Goal: Task Accomplishment & Management: Manage account settings

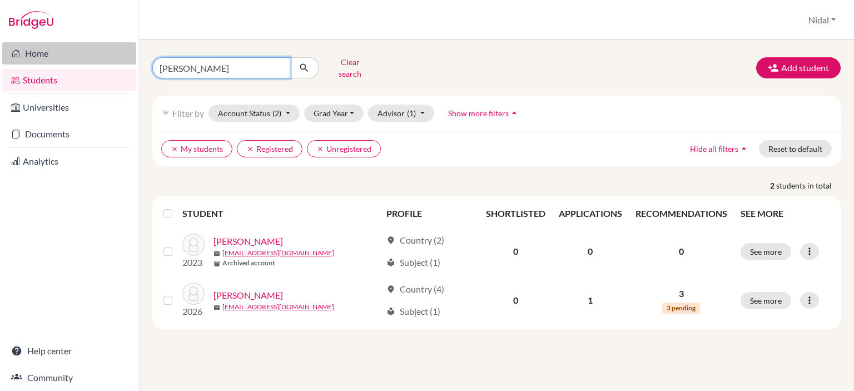
drag, startPoint x: 247, startPoint y: 68, endPoint x: 127, endPoint y: 64, distance: 119.6
click at [124, 64] on div "Home Students Universities Documents Analytics Help center Community Students o…" at bounding box center [427, 195] width 854 height 391
type input "SARI"
click button "submit" at bounding box center [304, 67] width 29 height 21
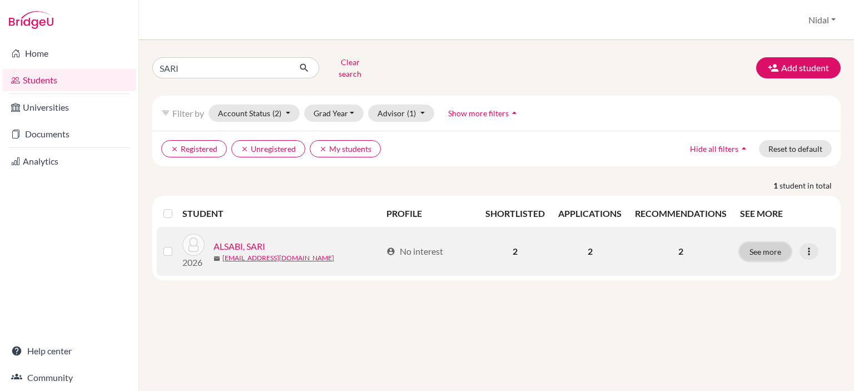
click at [764, 247] on button "See more" at bounding box center [765, 251] width 51 height 17
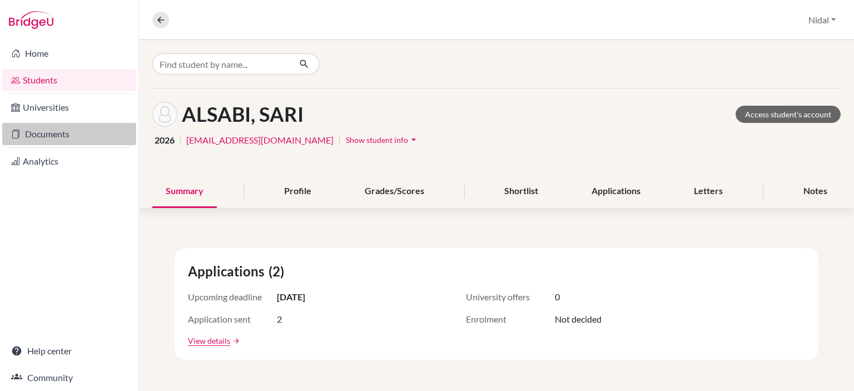
click at [41, 134] on link "Documents" at bounding box center [69, 134] width 134 height 22
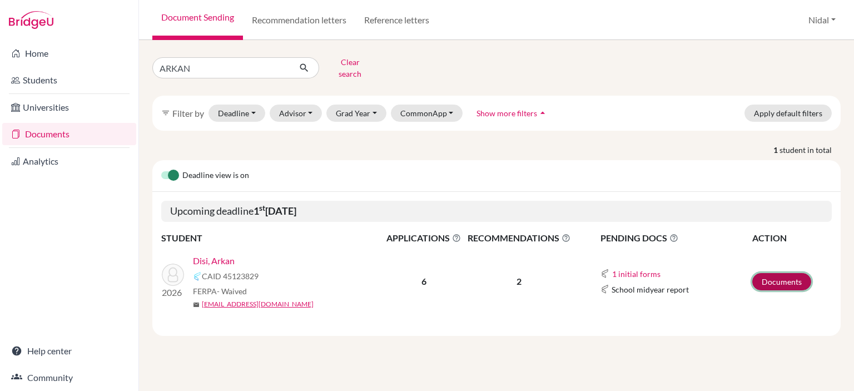
click at [786, 273] on link "Documents" at bounding box center [781, 281] width 59 height 17
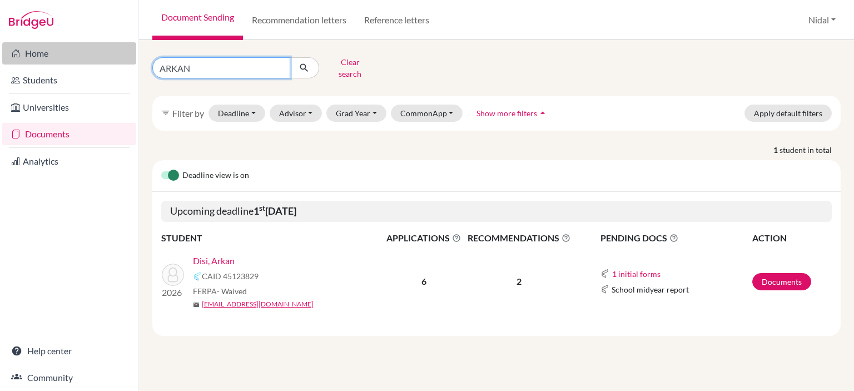
drag, startPoint x: 204, startPoint y: 66, endPoint x: 47, endPoint y: 51, distance: 158.1
click at [47, 51] on div "Home Students Universities Documents Analytics Help center Community Document S…" at bounding box center [427, 195] width 854 height 391
type input "SARI"
click button "submit" at bounding box center [304, 67] width 29 height 21
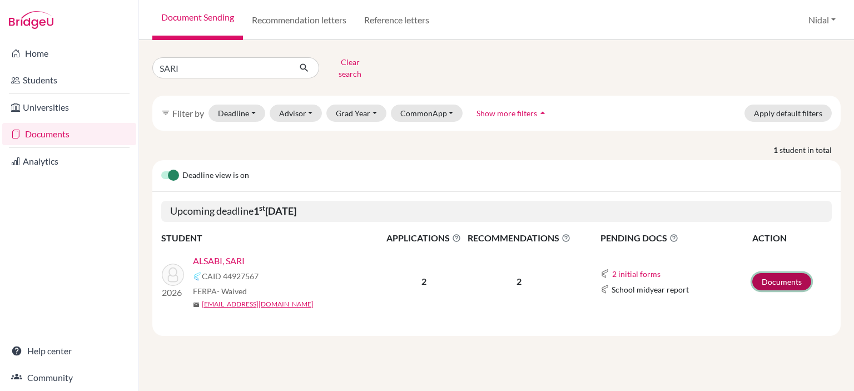
click at [787, 273] on link "Documents" at bounding box center [781, 281] width 59 height 17
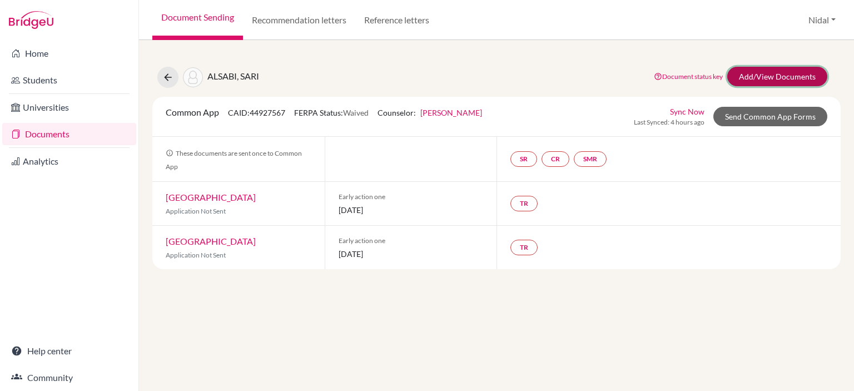
click at [774, 74] on link "Add/View Documents" at bounding box center [777, 76] width 100 height 19
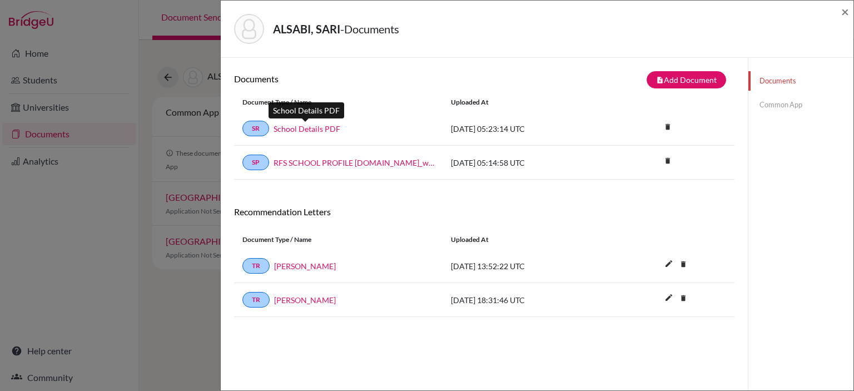
click at [303, 124] on link "School Details PDF" at bounding box center [306, 129] width 67 height 12
click at [260, 126] on link "SR" at bounding box center [255, 129] width 27 height 16
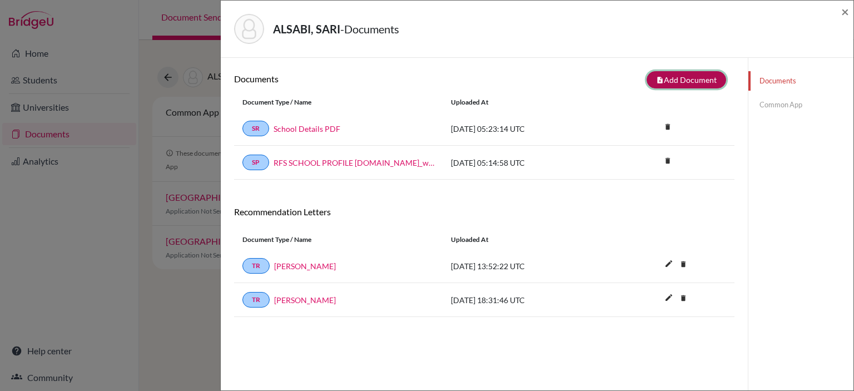
click at [688, 77] on button "note_add Add Document" at bounding box center [685, 79] width 79 height 17
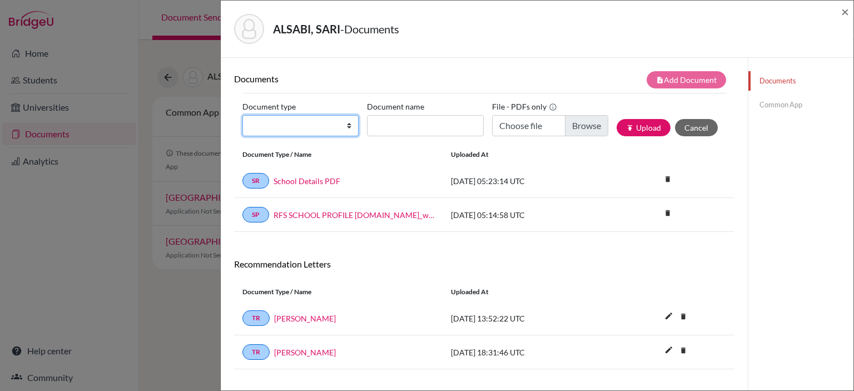
click at [330, 122] on select "Change explanation for Common App reports Counselor recommendation Internationa…" at bounding box center [300, 125] width 116 height 21
select select "4"
click at [242, 115] on select "Change explanation for Common App reports Counselor recommendation Internationa…" at bounding box center [300, 125] width 116 height 21
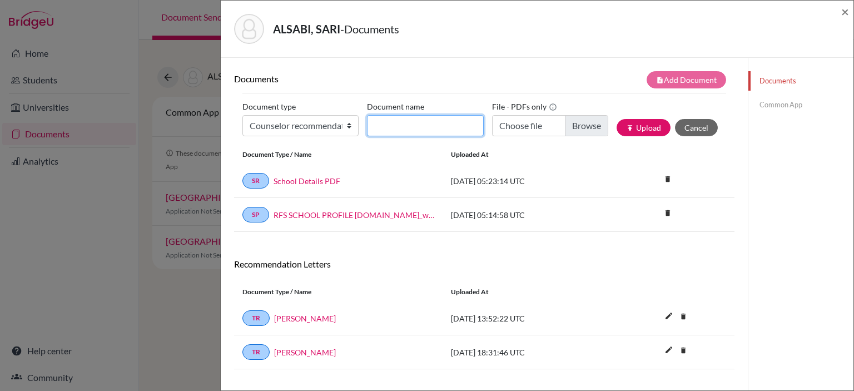
click at [439, 125] on input "Document name" at bounding box center [425, 125] width 116 height 21
type input "COUNSELOR REPORT"
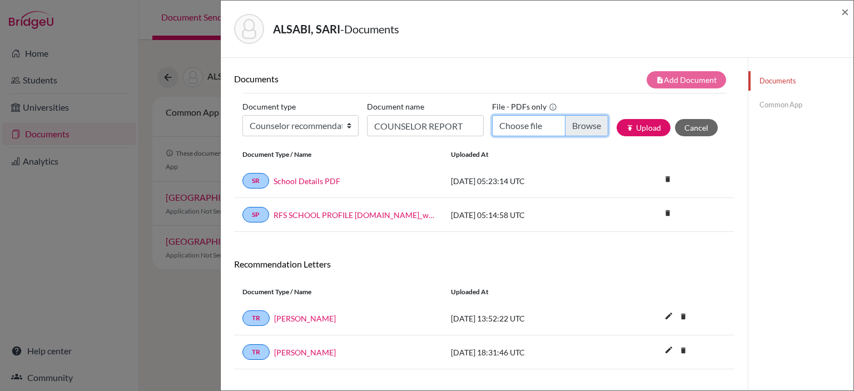
click at [570, 125] on input "Choose file" at bounding box center [550, 125] width 116 height 21
type input "C:\fakepath\SARI SABI COUNSELOR REPORT.pdf"
click at [638, 129] on button "publish Upload" at bounding box center [643, 127] width 54 height 17
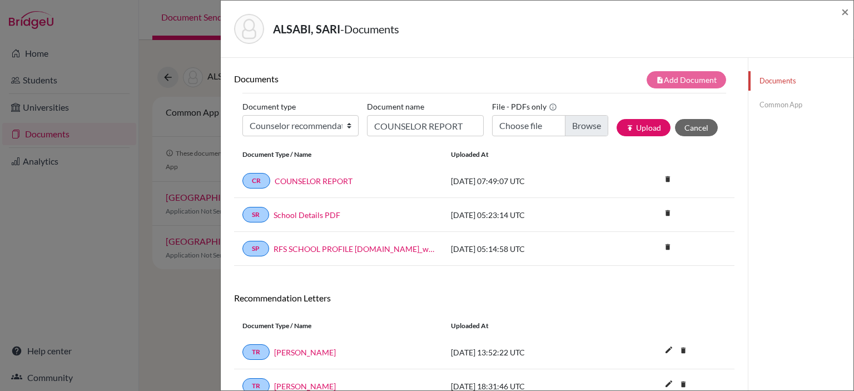
click at [755, 103] on link "Common App" at bounding box center [800, 104] width 105 height 19
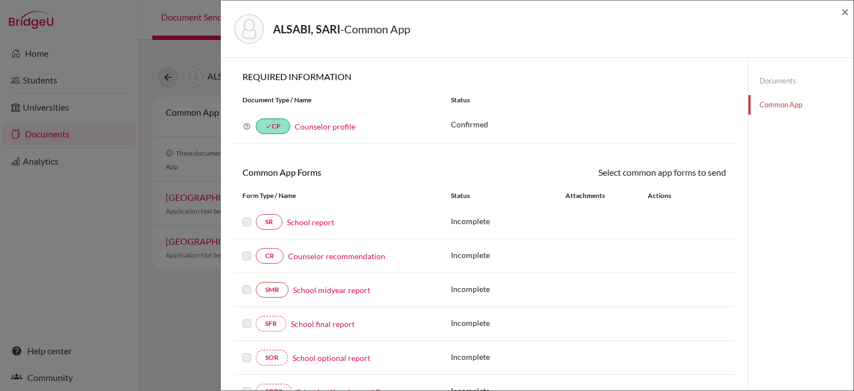
click at [314, 252] on link "Counselor recommendation" at bounding box center [336, 256] width 97 height 12
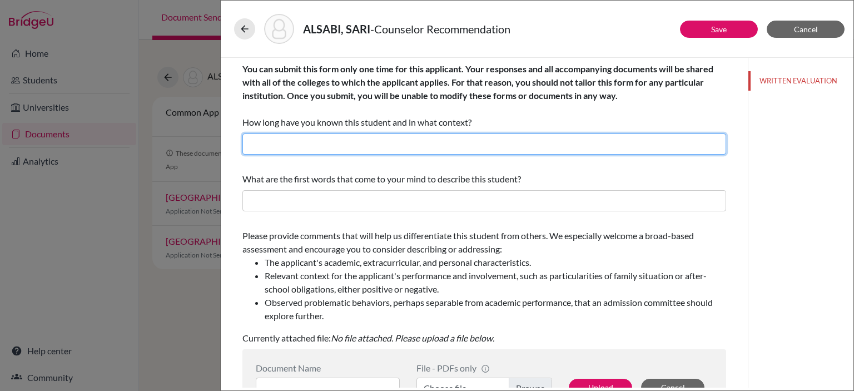
click at [379, 140] on input "text" at bounding box center [484, 143] width 484 height 21
type input "3 YEARS AS COLLEGE ADVISOR/ DP COORDINATOR/TOK TEACHER IN G11"
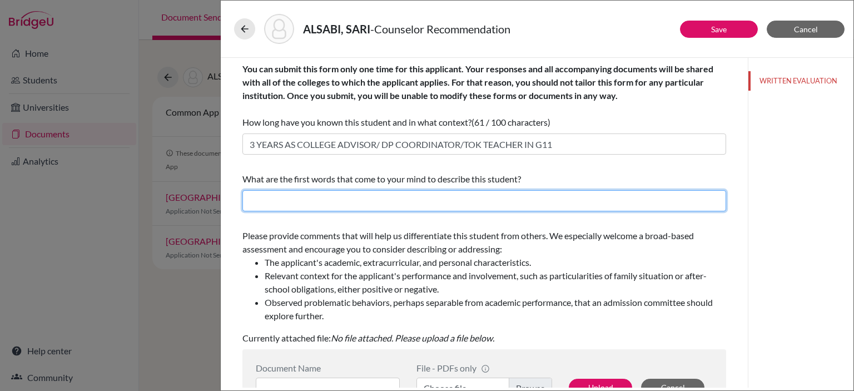
click at [327, 203] on input "text" at bounding box center [484, 200] width 484 height 21
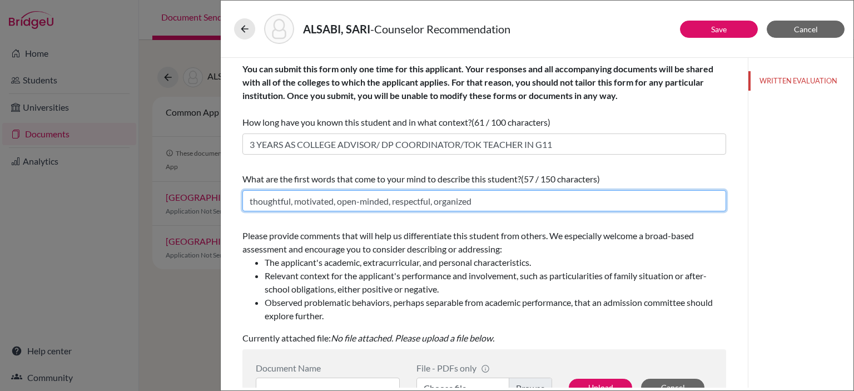
type input "thoughtful, motivated, open-minded, respectful, organized"
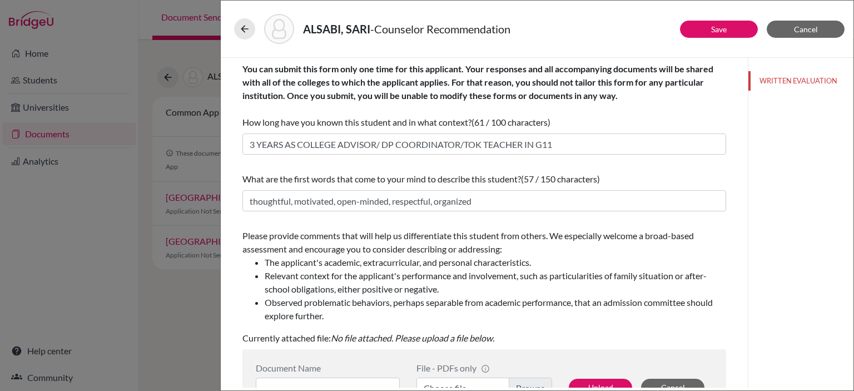
click at [786, 241] on div "WRITTEN EVALUATION" at bounding box center [801, 223] width 106 height 330
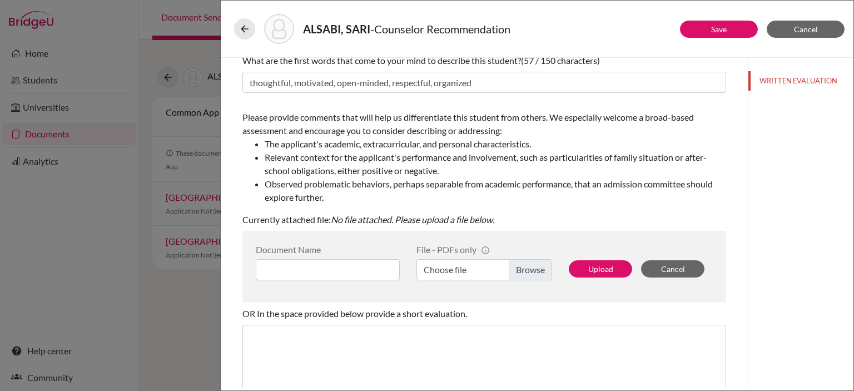
scroll to position [167, 0]
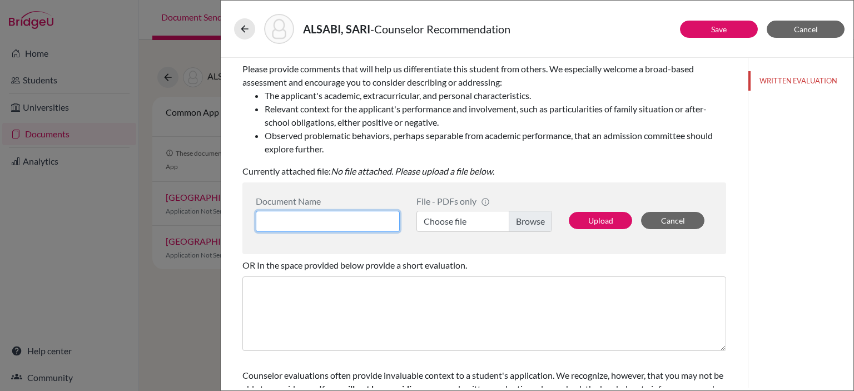
click at [285, 218] on input at bounding box center [328, 221] width 144 height 21
type input "Counselor Recommendation"
click at [531, 221] on label "Choose file" at bounding box center [484, 221] width 136 height 21
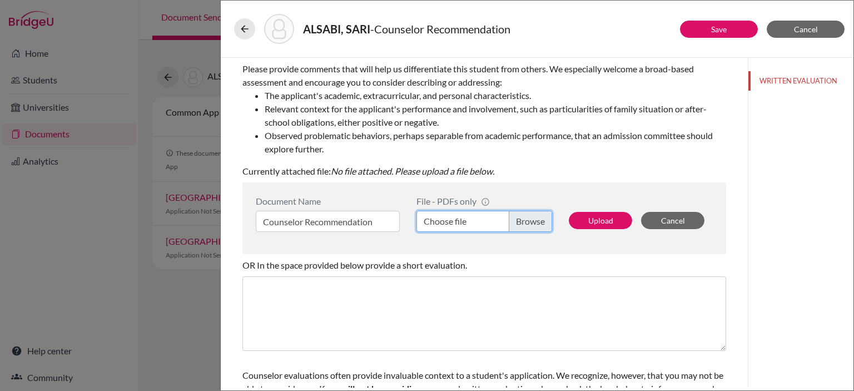
click at [531, 221] on input "Choose file" at bounding box center [484, 221] width 136 height 21
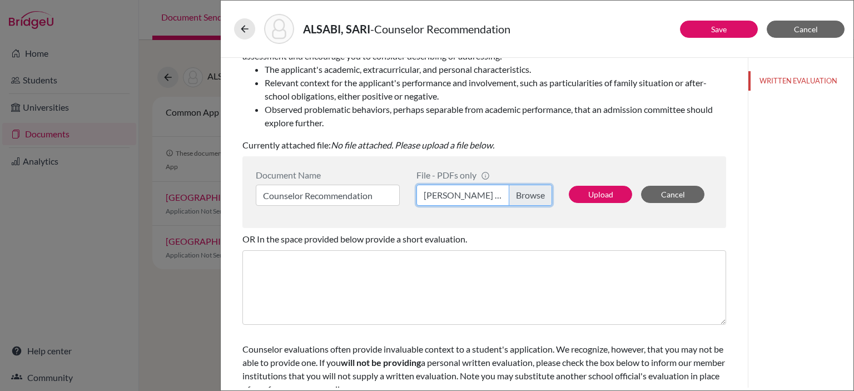
scroll to position [227, 0]
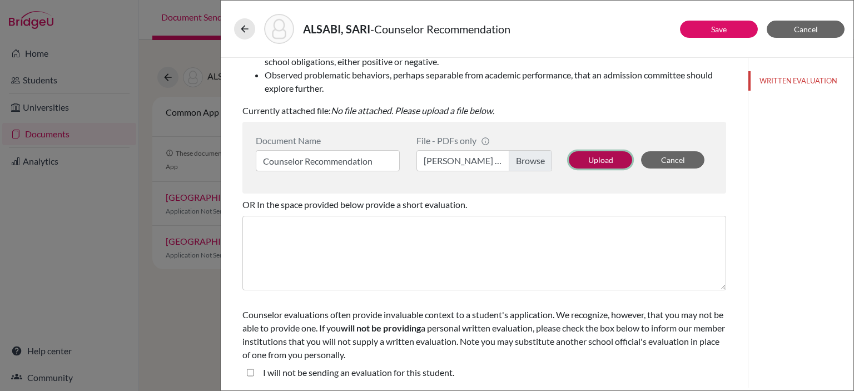
click at [613, 152] on button "Upload" at bounding box center [600, 159] width 63 height 17
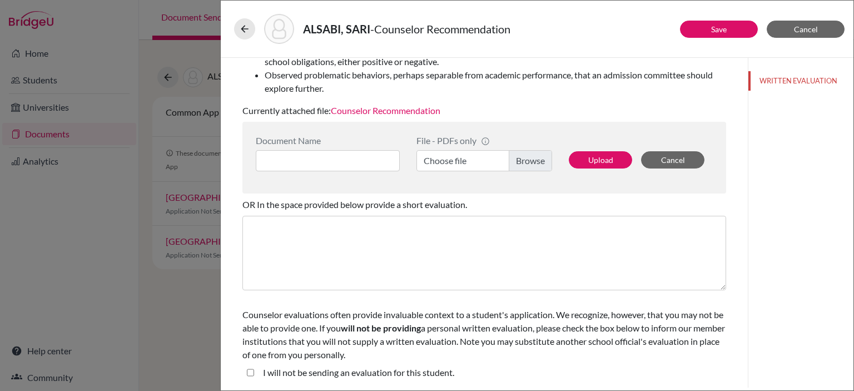
click at [252, 371] on student\ "I will not be sending an evaluation for this student." at bounding box center [250, 372] width 7 height 13
checkbox student\ "true"
click at [699, 28] on button "Save" at bounding box center [719, 29] width 78 height 17
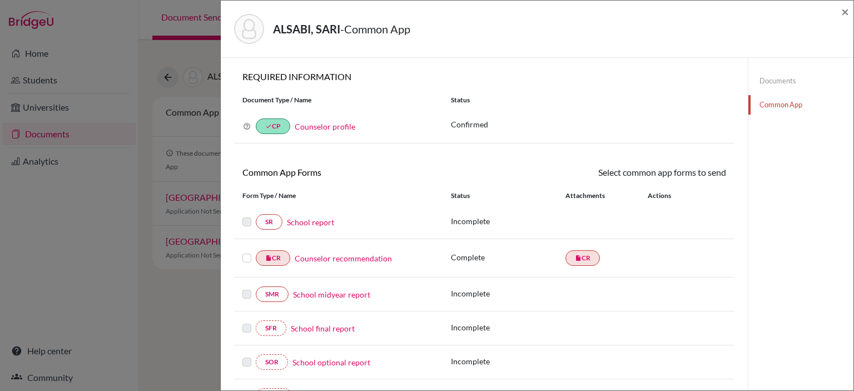
click at [316, 221] on link "School report" at bounding box center [310, 222] width 47 height 12
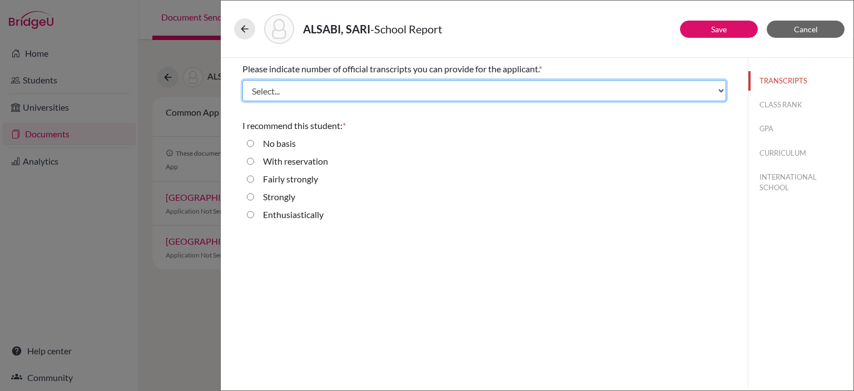
click at [274, 92] on select "Select... 1 2 3 4" at bounding box center [484, 90] width 484 height 21
select select "3"
click at [242, 80] on select "Select... 1 2 3 4" at bounding box center [484, 90] width 484 height 21
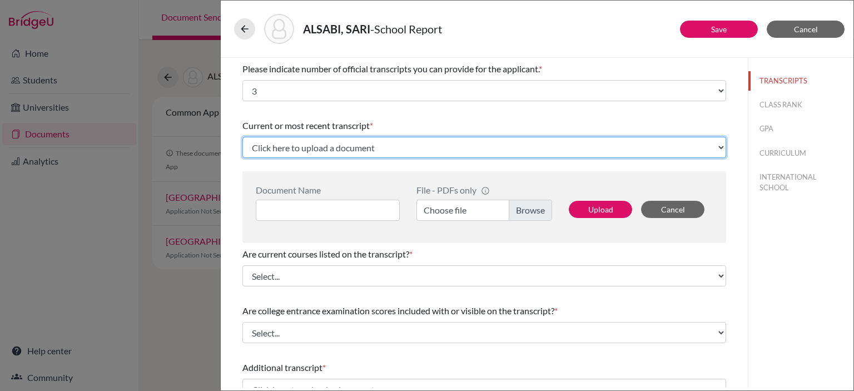
click at [333, 145] on select "Click here to upload a document Upload New File" at bounding box center [484, 147] width 484 height 21
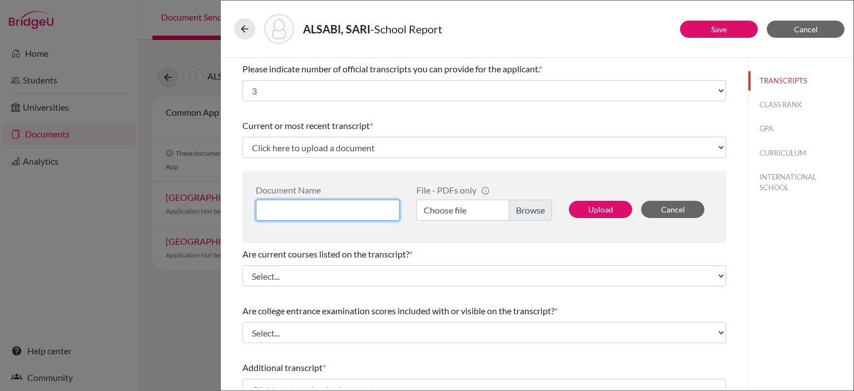
click at [330, 208] on input at bounding box center [328, 210] width 144 height 21
type input "transcripts 9-11"
click at [529, 207] on label "Choose file" at bounding box center [484, 210] width 136 height 21
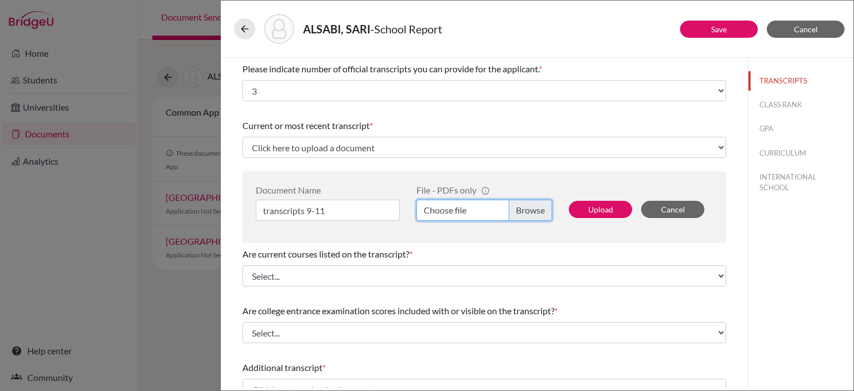
click at [529, 207] on input "Choose file" at bounding box center [484, 210] width 136 height 21
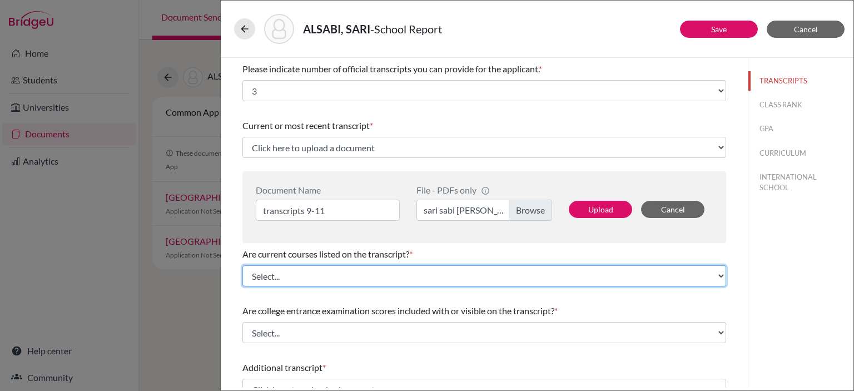
click at [322, 275] on select "Select... Yes No" at bounding box center [484, 275] width 484 height 21
select select "0"
click at [242, 265] on select "Select... Yes No" at bounding box center [484, 275] width 484 height 21
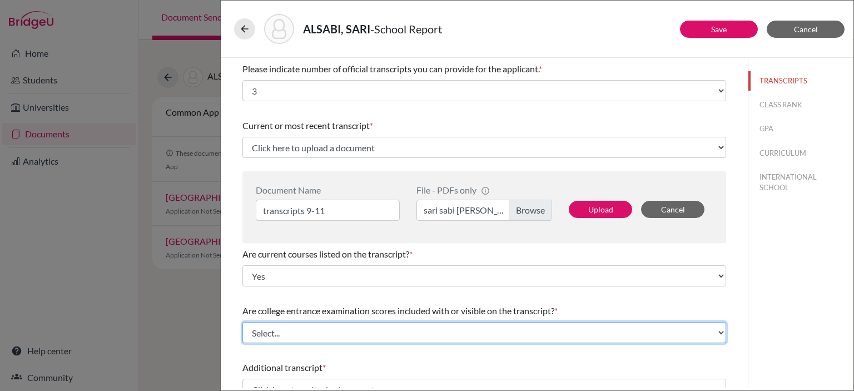
click at [297, 333] on select "Select... Yes No" at bounding box center [484, 332] width 484 height 21
select select "1"
click at [242, 322] on select "Select... Yes No" at bounding box center [484, 332] width 484 height 21
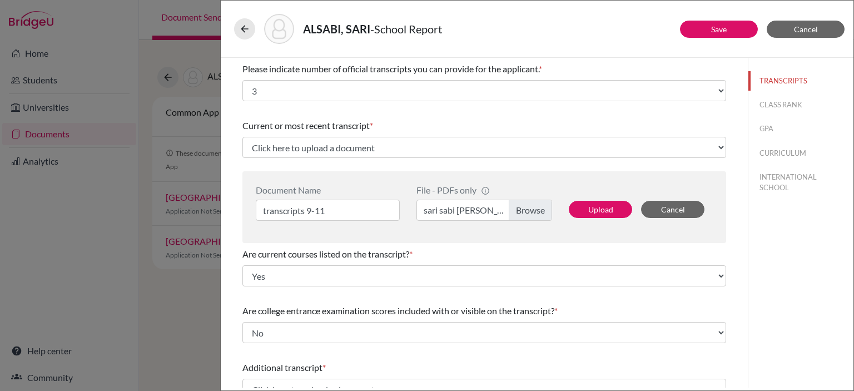
click at [589, 305] on div "Are college entrance examination scores included with or visible on the transcr…" at bounding box center [484, 310] width 484 height 13
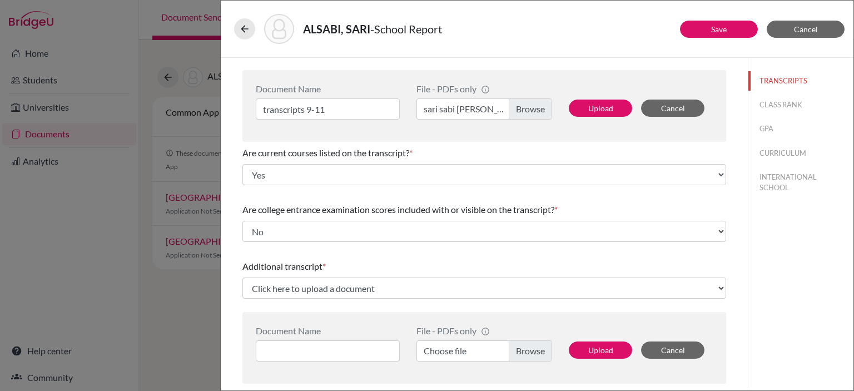
scroll to position [111, 0]
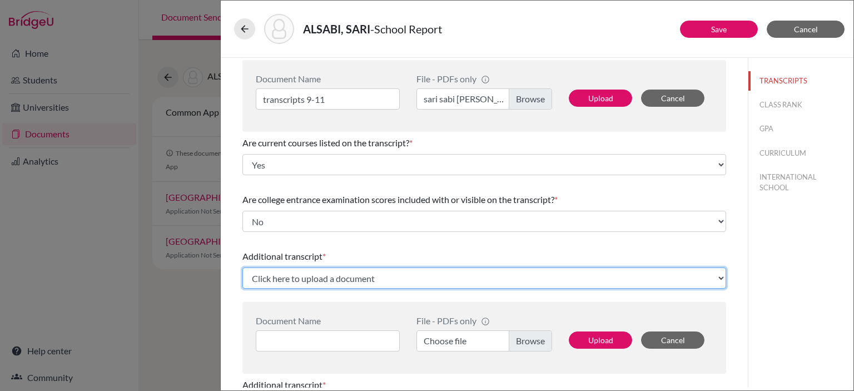
click at [277, 275] on select "Click here to upload a document Upload New File" at bounding box center [484, 277] width 484 height 21
click at [277, 276] on select "Click here to upload a document Upload New File" at bounding box center [484, 277] width 484 height 21
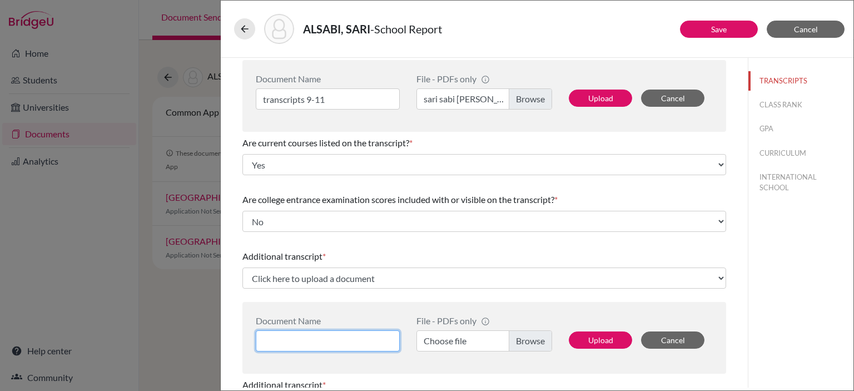
click at [281, 338] on input at bounding box center [328, 340] width 144 height 21
type input "p"
type input "IBDP PREDICTED"
click at [531, 335] on label "Choose file" at bounding box center [484, 340] width 136 height 21
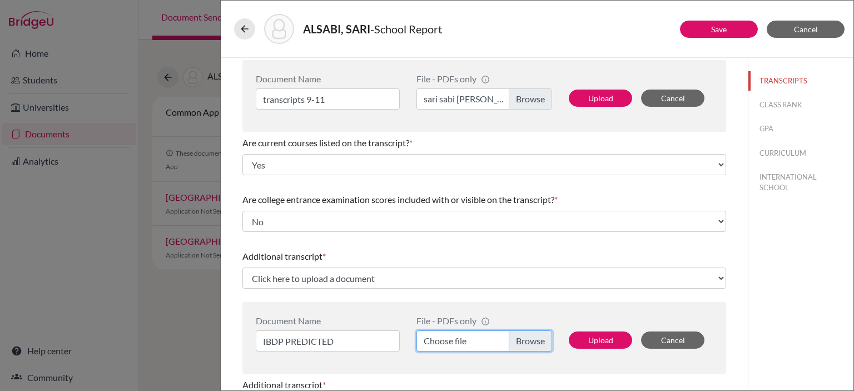
click at [531, 335] on input "Choose file" at bounding box center [484, 340] width 136 height 21
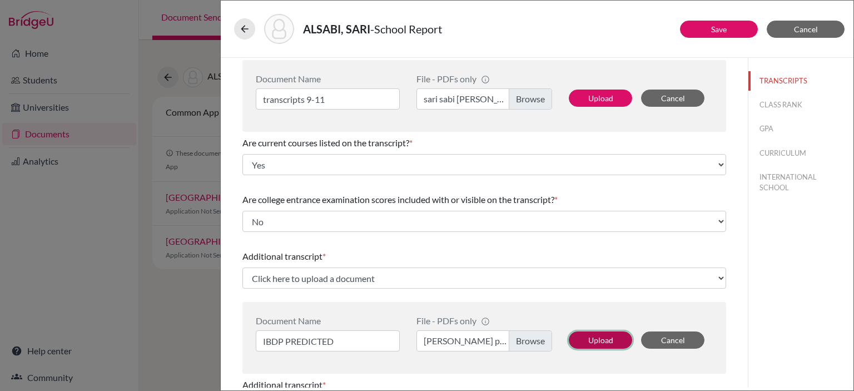
click at [609, 335] on button "Upload" at bounding box center [600, 339] width 63 height 17
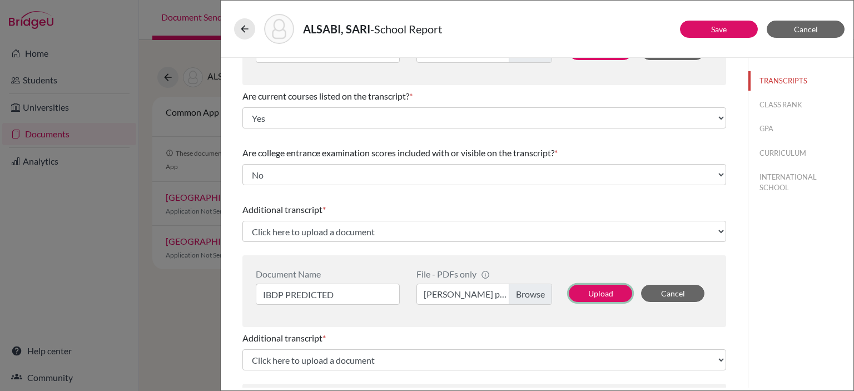
scroll to position [278, 0]
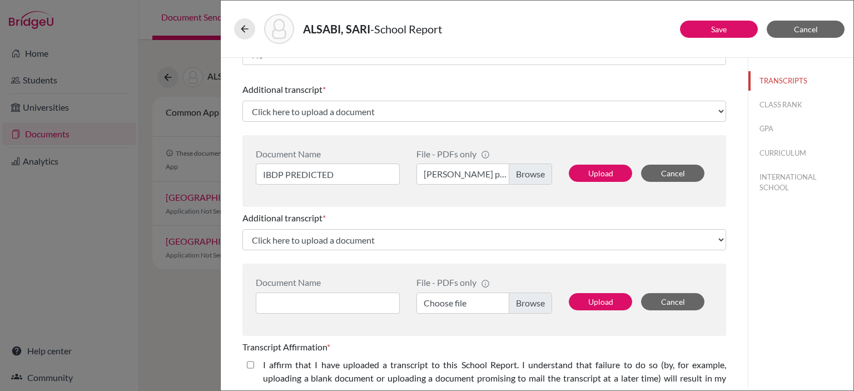
select select "685722"
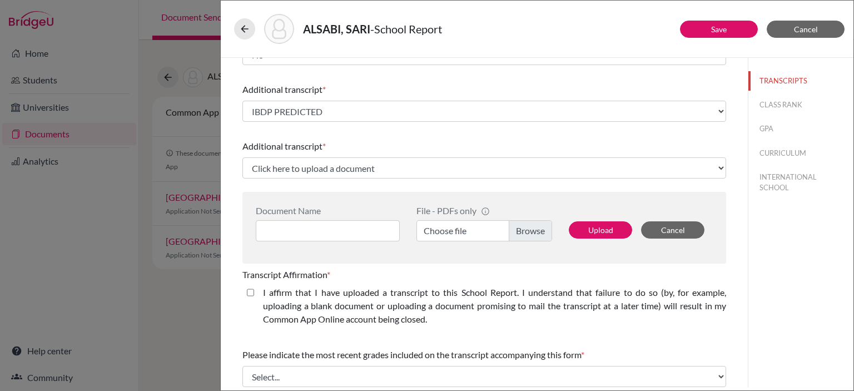
click at [248, 293] on closed\ "I affirm that I have uploaded a transcript to this School Report. I understand …" at bounding box center [250, 292] width 7 height 13
checkbox closed\ "true"
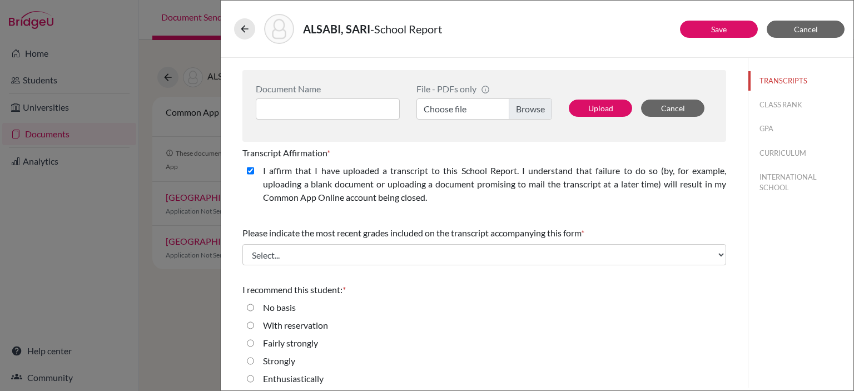
scroll to position [406, 0]
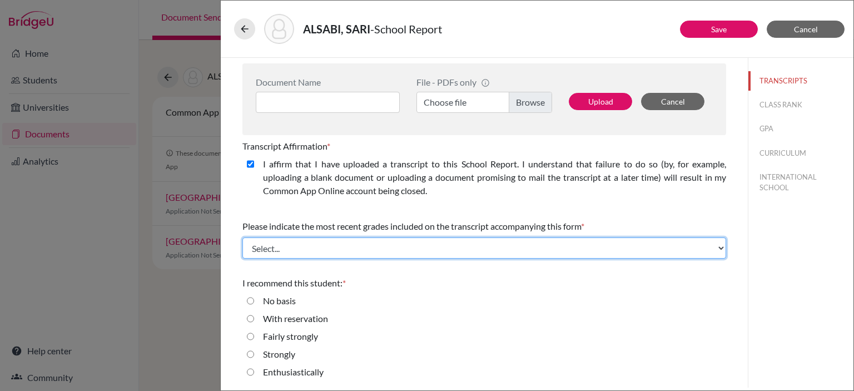
click at [308, 252] on select "Select... Final junior year grades 1st Quarter senior year grades 2nd Quarter/1…" at bounding box center [484, 247] width 484 height 21
select select "0"
click at [242, 237] on select "Select... Final junior year grades 1st Quarter senior year grades 2nd Quarter/1…" at bounding box center [484, 247] width 484 height 21
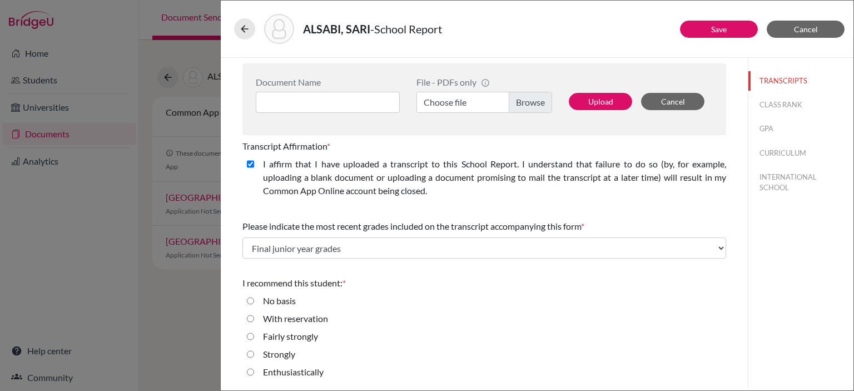
click at [253, 374] on div "Enthusiastically" at bounding box center [484, 374] width 484 height 18
click at [251, 374] on input "Enthusiastically" at bounding box center [250, 371] width 7 height 13
radio input "true"
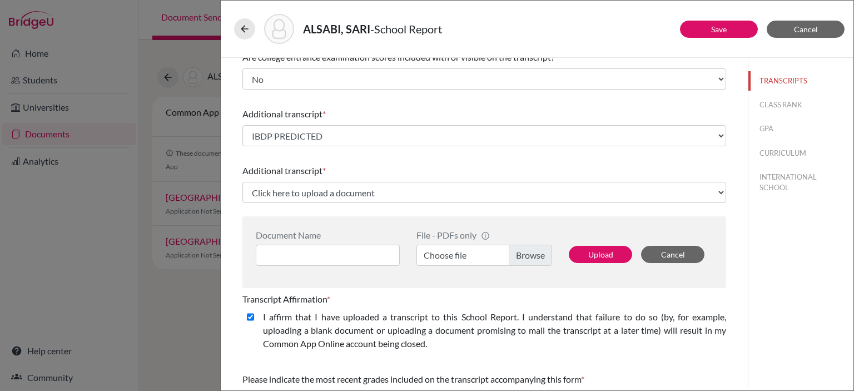
scroll to position [278, 0]
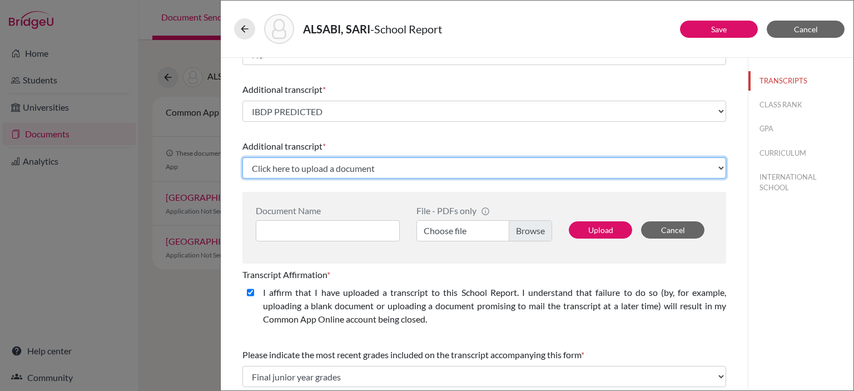
click at [366, 168] on select "Click here to upload a document Upload New File" at bounding box center [484, 167] width 484 height 21
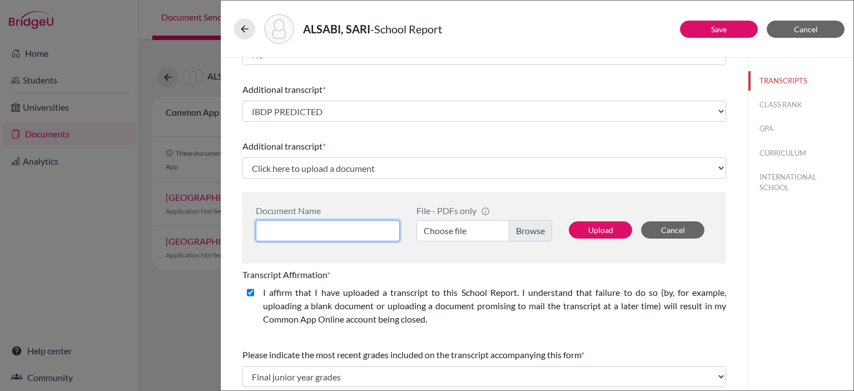
click at [308, 230] on input at bounding box center [328, 230] width 144 height 21
click at [535, 237] on label "Choose file" at bounding box center [484, 230] width 136 height 21
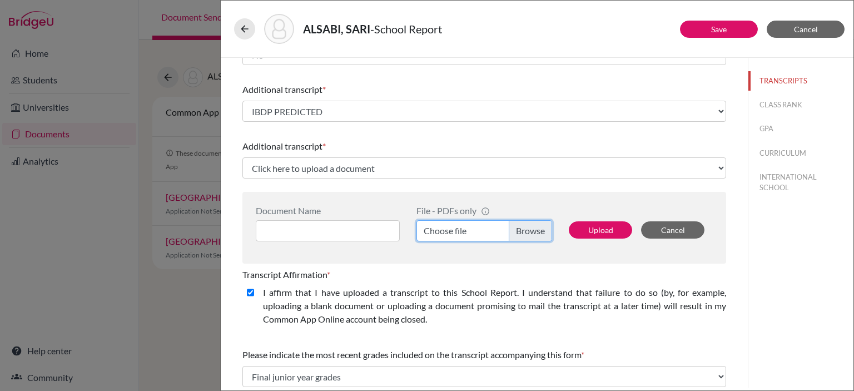
click at [535, 237] on input "Choose file" at bounding box center [484, 230] width 136 height 21
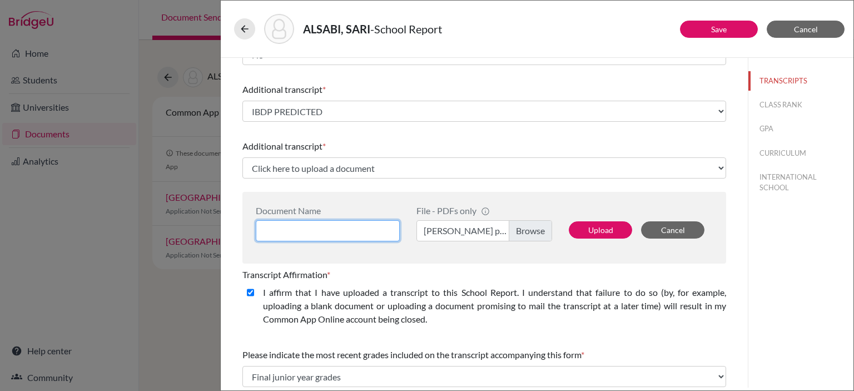
click at [290, 227] on input at bounding box center [328, 230] width 144 height 21
type input "PREDICTED"
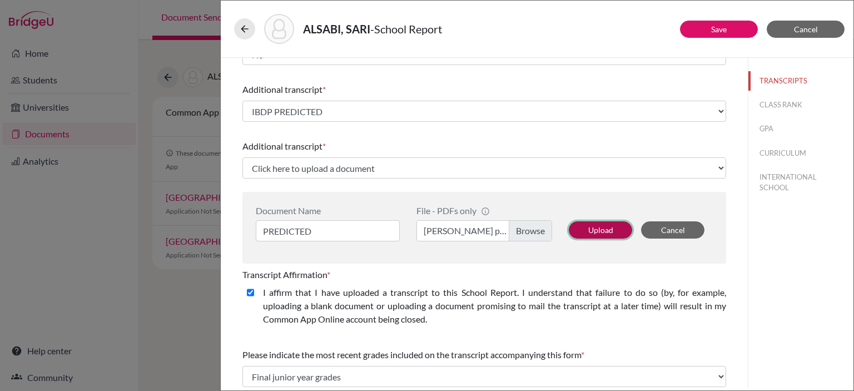
click at [611, 231] on button "Upload" at bounding box center [600, 229] width 63 height 17
select select "685723"
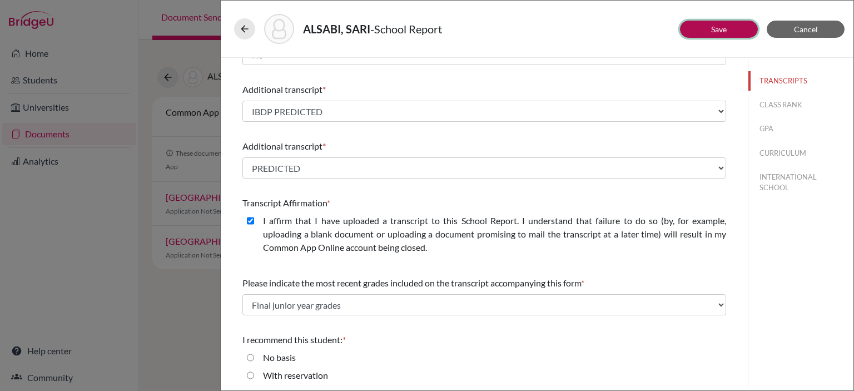
click at [729, 28] on button "Save" at bounding box center [719, 29] width 78 height 17
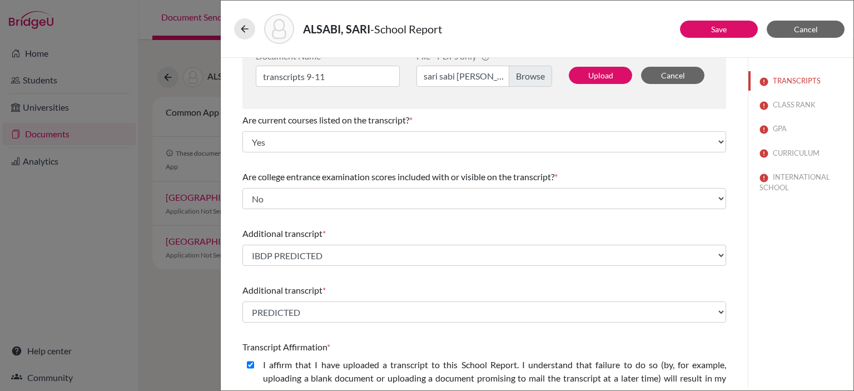
scroll to position [0, 0]
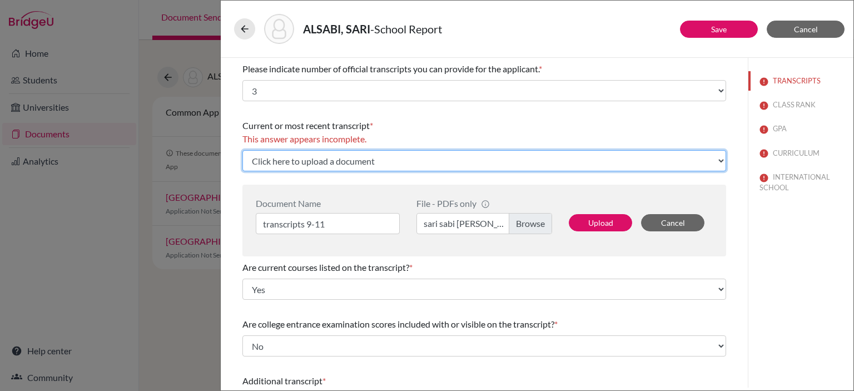
click at [314, 163] on select "Click here to upload a document Upload New File" at bounding box center [484, 160] width 484 height 21
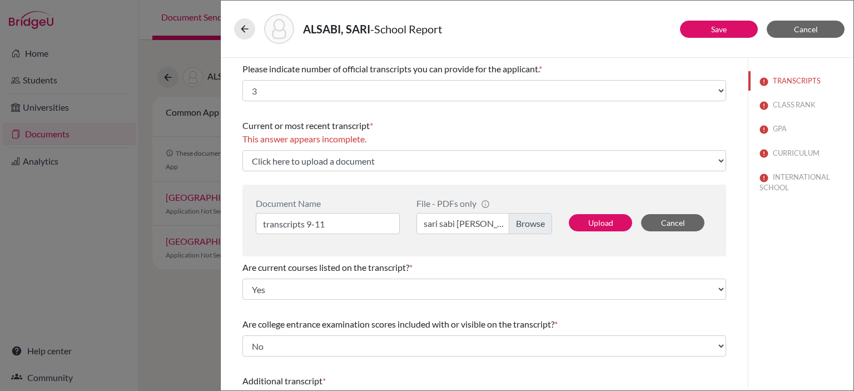
click at [617, 68] on div "Please indicate number of official transcripts you can provide for the applican…" at bounding box center [484, 68] width 484 height 13
click at [789, 108] on button "CLASS RANK" at bounding box center [800, 104] width 105 height 19
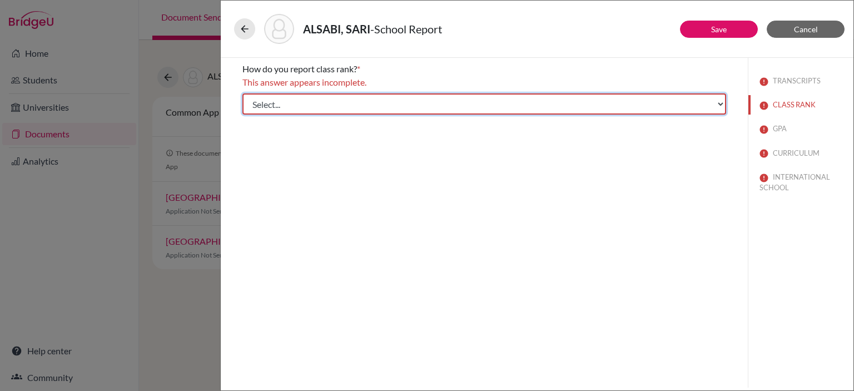
click at [471, 109] on select "Select... Exact Decile Quintile Quartile None" at bounding box center [484, 103] width 484 height 21
select select "5"
click at [242, 93] on select "Select... Exact Decile Quintile Quartile None" at bounding box center [484, 103] width 484 height 21
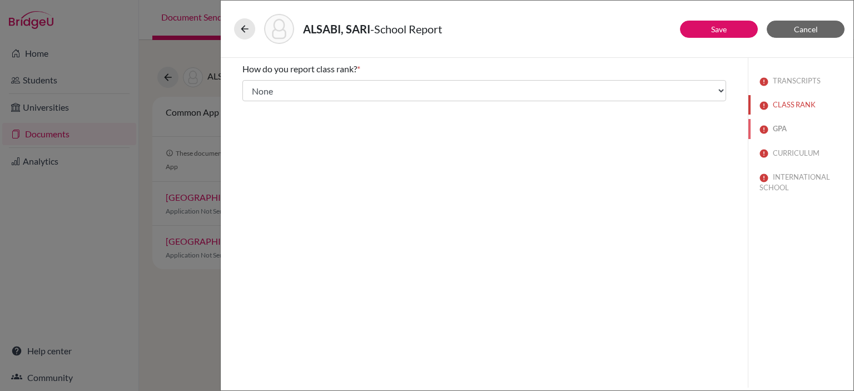
click at [754, 136] on button "GPA" at bounding box center [800, 128] width 105 height 19
click at [253, 121] on input "No" at bounding box center [250, 117] width 7 height 13
radio input "true"
click at [716, 27] on link "Save" at bounding box center [719, 28] width 16 height 9
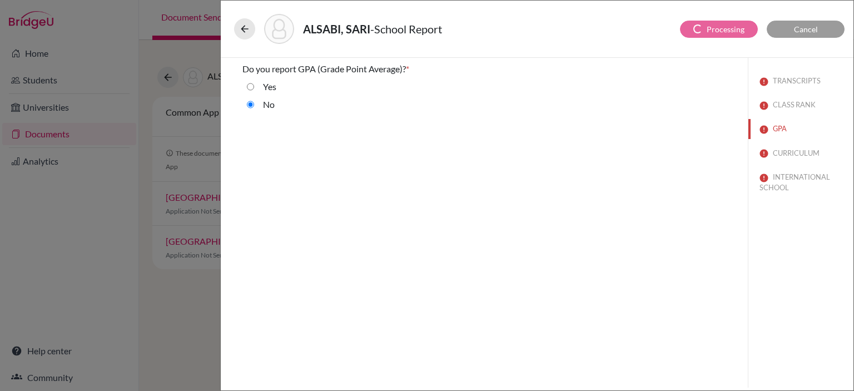
select select "0"
select select "3"
select select "1"
select select "685722"
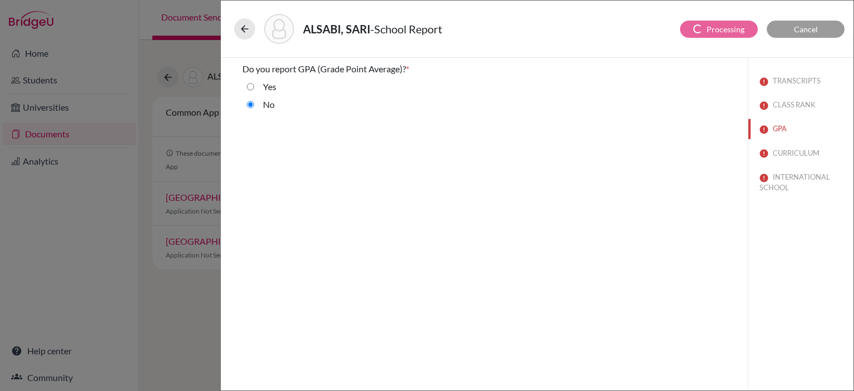
select select "685723"
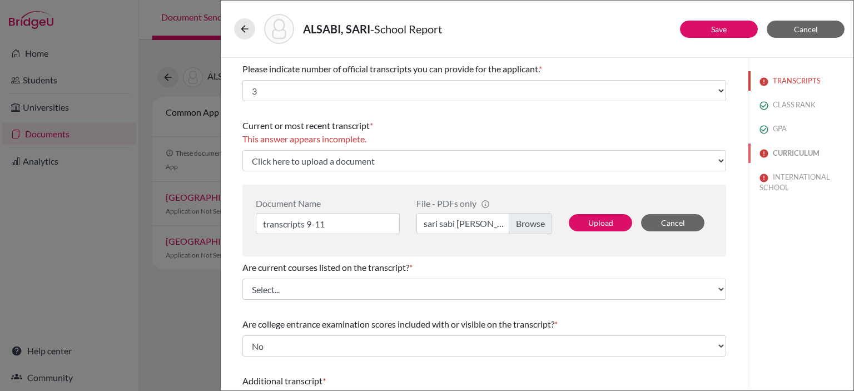
click at [791, 150] on button "CURRICULUM" at bounding box center [800, 152] width 105 height 19
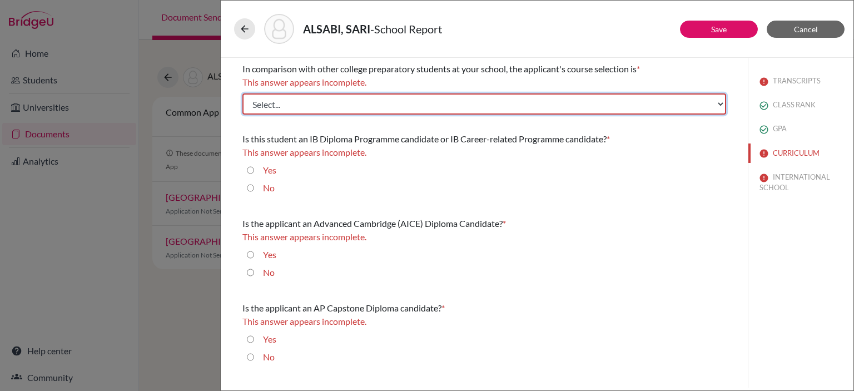
click at [295, 104] on select "Select... Less than demanding Average Demanding Very demanding Most demanding P…" at bounding box center [484, 103] width 484 height 21
select select "4"
click at [242, 93] on select "Select... Less than demanding Average Demanding Very demanding Most demanding P…" at bounding box center [484, 103] width 484 height 21
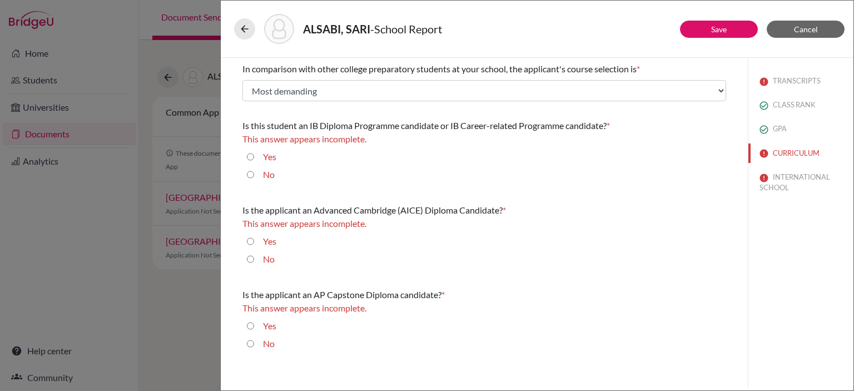
click at [262, 156] on div "Yes" at bounding box center [265, 159] width 22 height 18
click at [248, 158] on input "Yes" at bounding box center [250, 156] width 7 height 13
radio input "true"
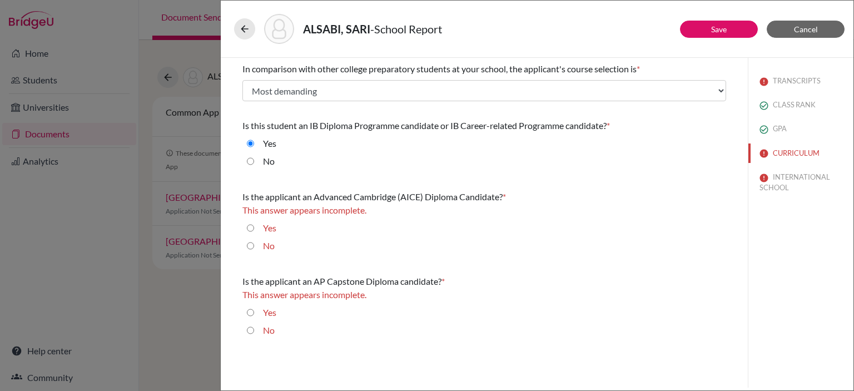
click at [250, 243] on input "No" at bounding box center [250, 245] width 7 height 13
radio input "true"
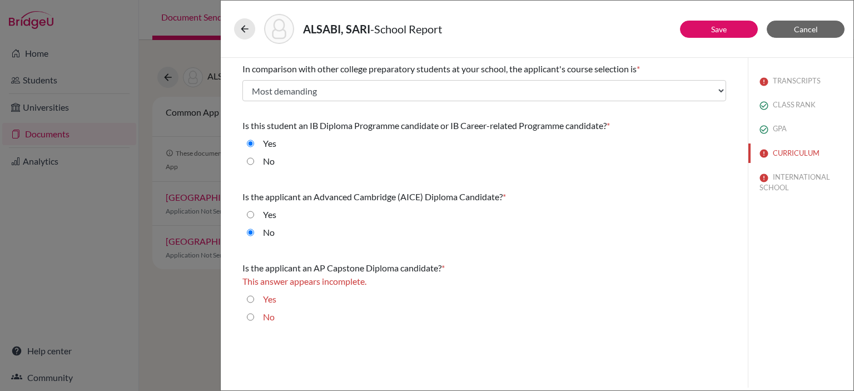
click at [247, 317] on input "No" at bounding box center [250, 316] width 7 height 13
radio input "true"
click at [703, 19] on div "ALSABI, SARI - School Report" at bounding box center [537, 29] width 606 height 30
click at [700, 22] on button "Save" at bounding box center [719, 29] width 78 height 17
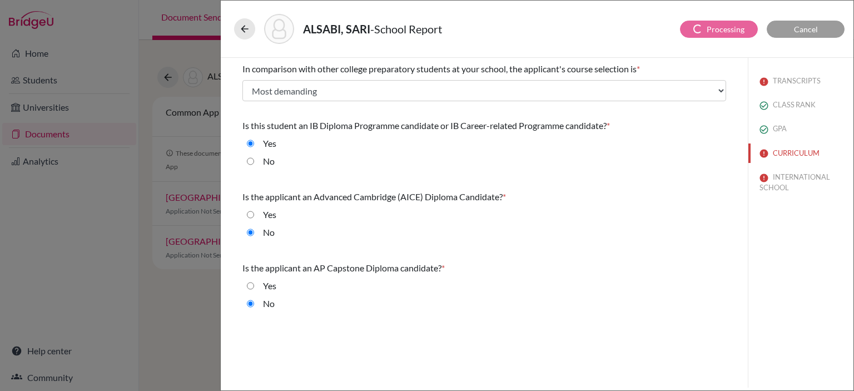
select select "3"
select select "685722"
select select "685723"
select select "0"
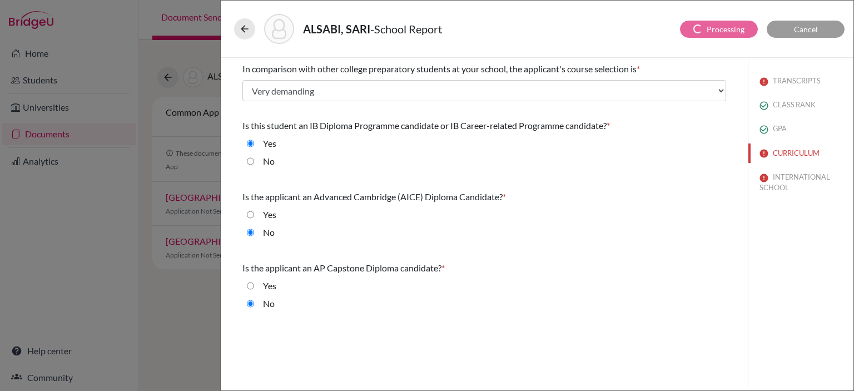
select select "1"
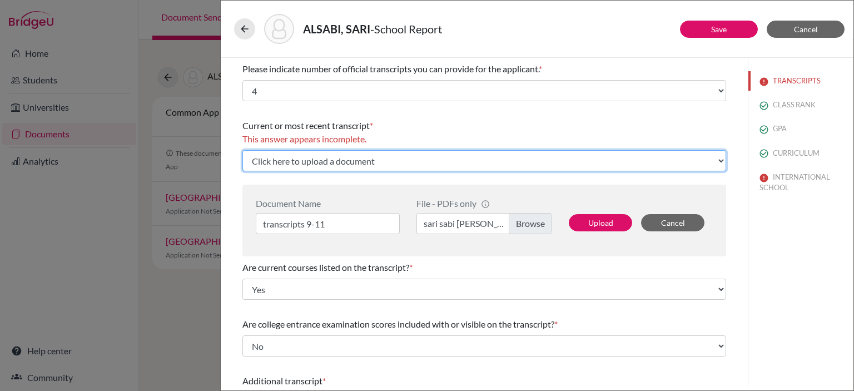
click at [311, 160] on select "Click here to upload a document Upload New File" at bounding box center [484, 160] width 484 height 21
click at [242, 150] on select "Click here to upload a document Upload New File" at bounding box center [484, 160] width 484 height 21
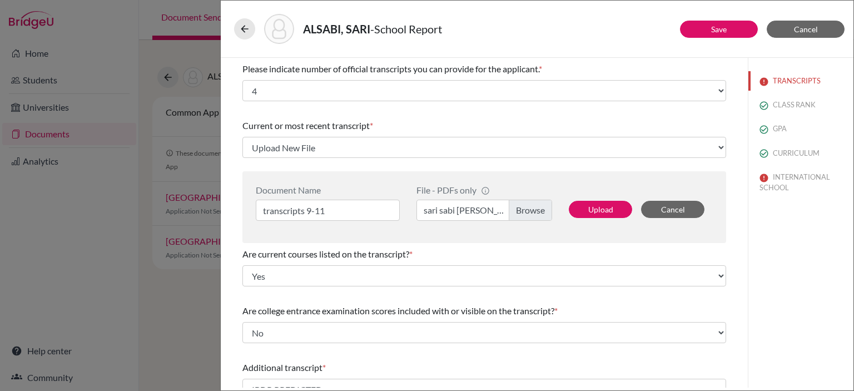
click at [536, 208] on label "sari sabi tran. 9-11.pdf" at bounding box center [484, 210] width 136 height 21
click at [536, 208] on input "sari sabi tran. 9-11.pdf" at bounding box center [484, 210] width 136 height 21
click at [585, 211] on button "Upload" at bounding box center [600, 209] width 63 height 17
select select "685724"
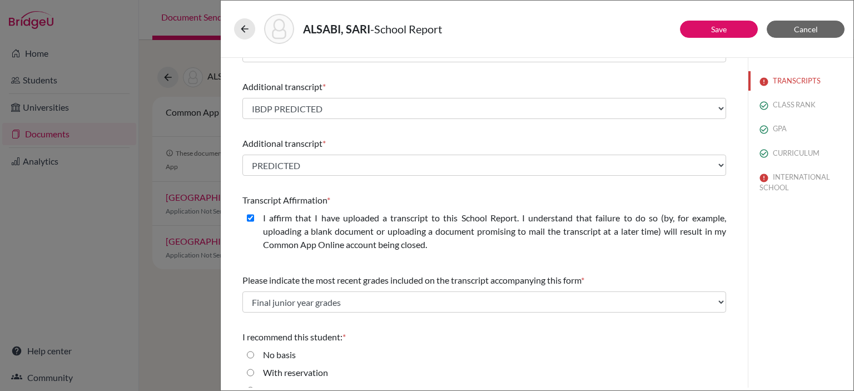
scroll to position [262, 0]
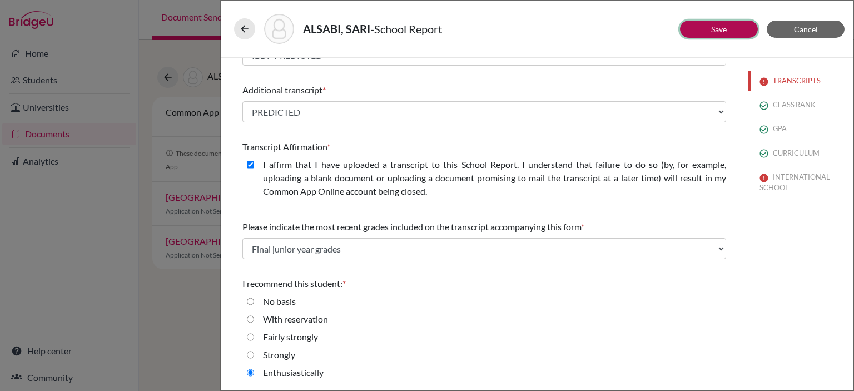
click at [720, 29] on link "Save" at bounding box center [719, 28] width 16 height 9
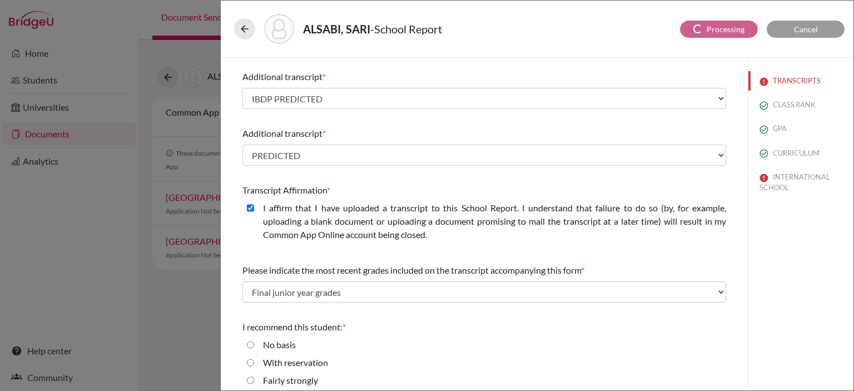
select select "Select..."
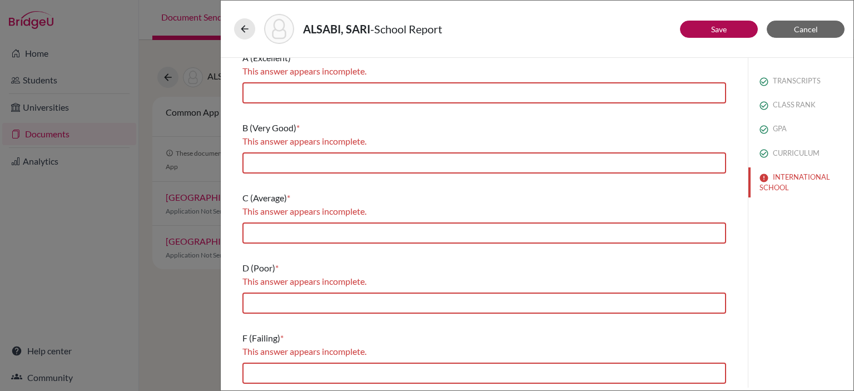
scroll to position [163, 0]
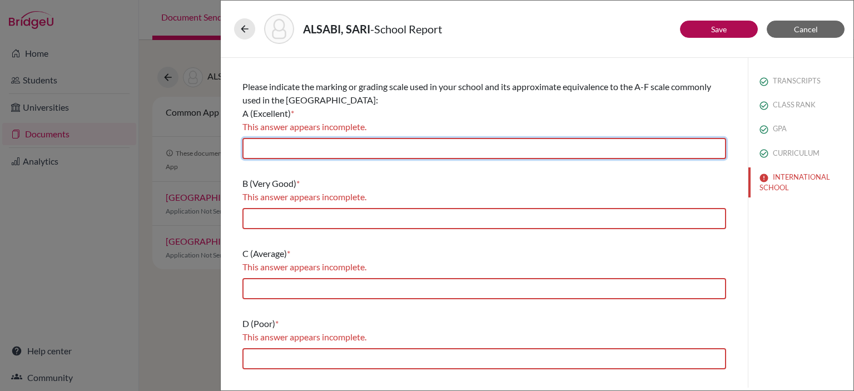
click at [283, 152] on input "text" at bounding box center [484, 148] width 484 height 21
type input "90-100"
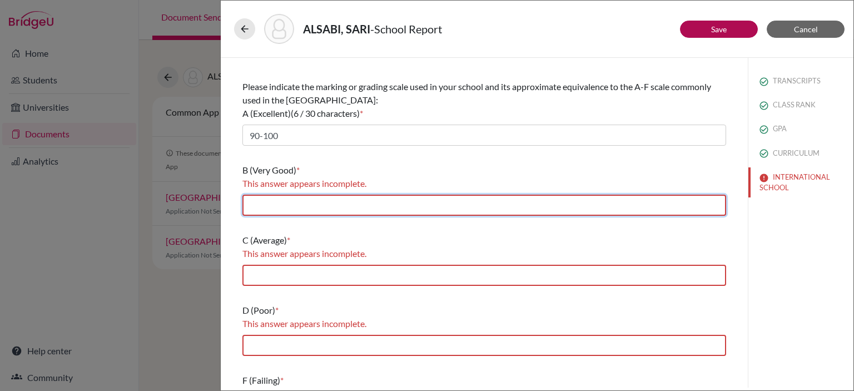
click at [295, 210] on input "text" at bounding box center [484, 205] width 484 height 21
type input "80-89"
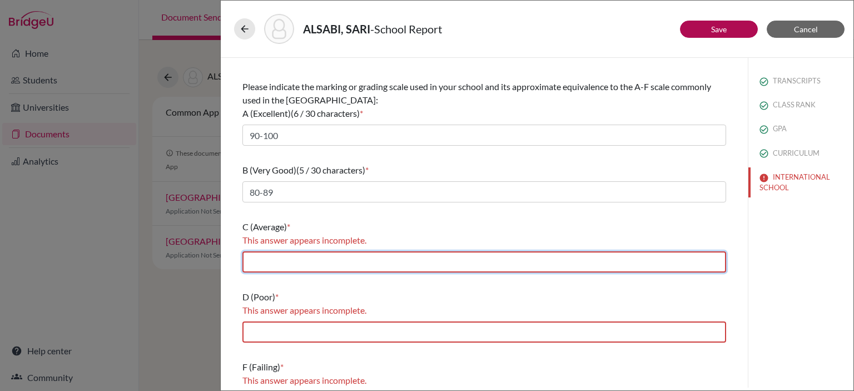
click at [275, 264] on input "text" at bounding box center [484, 261] width 484 height 21
type input "70-79"
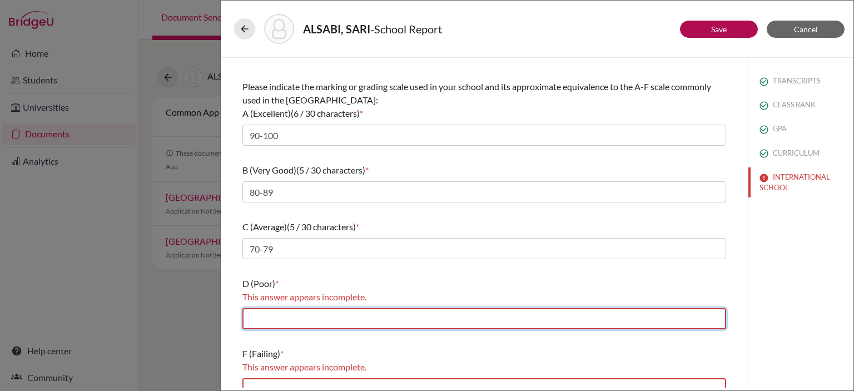
click at [278, 320] on input "text" at bounding box center [484, 318] width 484 height 21
type input "60-69"
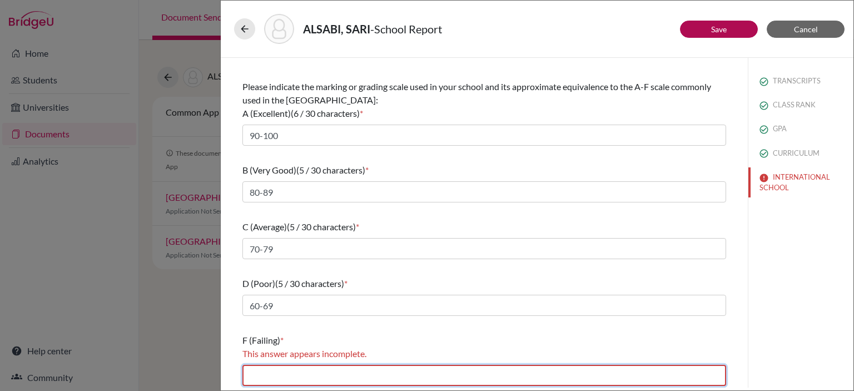
click at [292, 367] on input "text" at bounding box center [484, 375] width 484 height 21
type input "0-59"
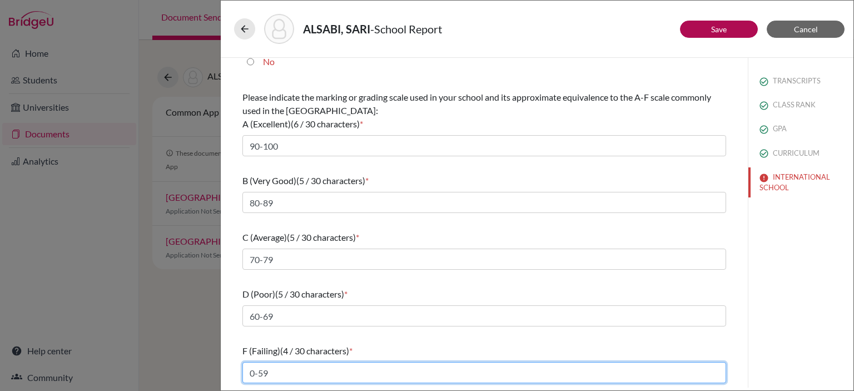
scroll to position [152, 0]
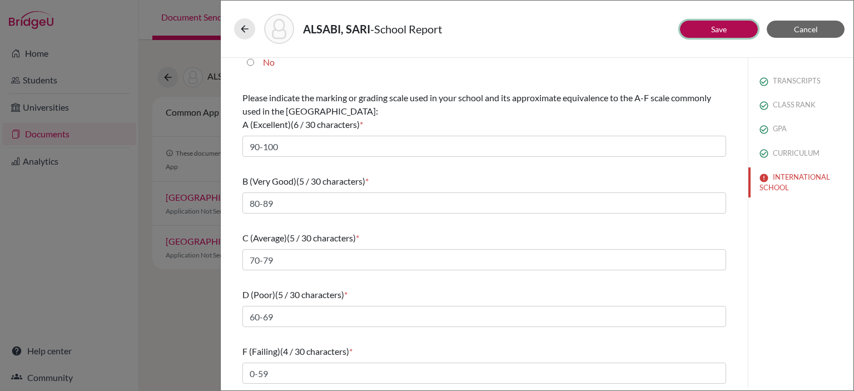
click at [739, 25] on button "Save" at bounding box center [719, 29] width 78 height 17
click at [734, 33] on button "Save" at bounding box center [719, 29] width 78 height 17
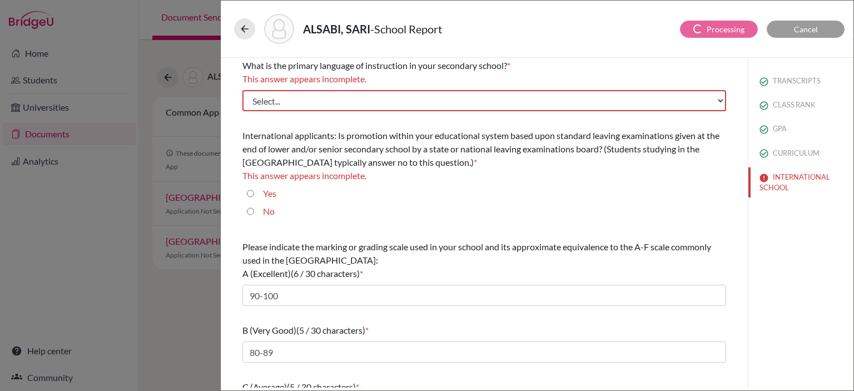
scroll to position [0, 0]
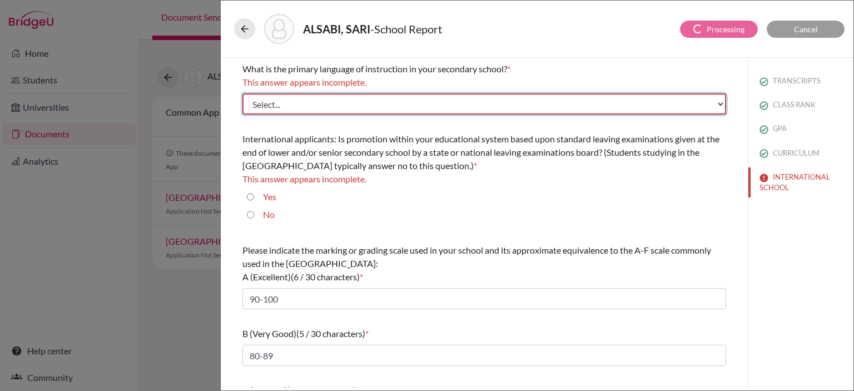
click at [276, 99] on select "Select... Albanian Arabic Armenian Assamese Azerbaijani Belarusian Bengali Bulg…" at bounding box center [484, 103] width 484 height 21
select select "14"
click at [242, 93] on select "Select... Albanian Arabic Armenian Assamese Azerbaijani Belarusian Bengali Bulg…" at bounding box center [484, 103] width 484 height 21
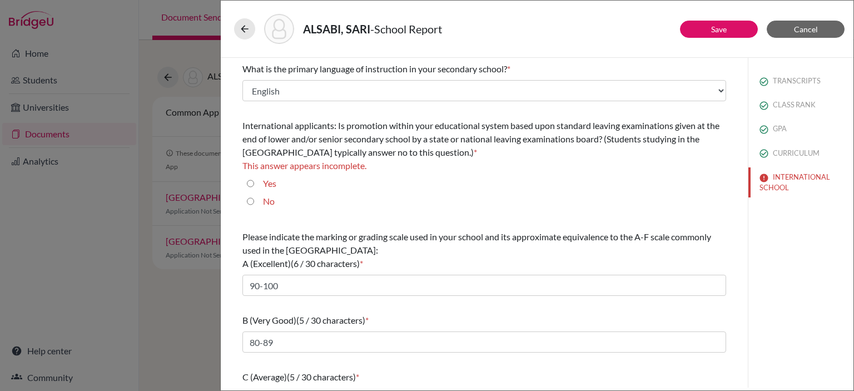
click at [261, 204] on div "No" at bounding box center [264, 204] width 21 height 18
click at [250, 202] on input "No" at bounding box center [250, 201] width 7 height 13
radio input "true"
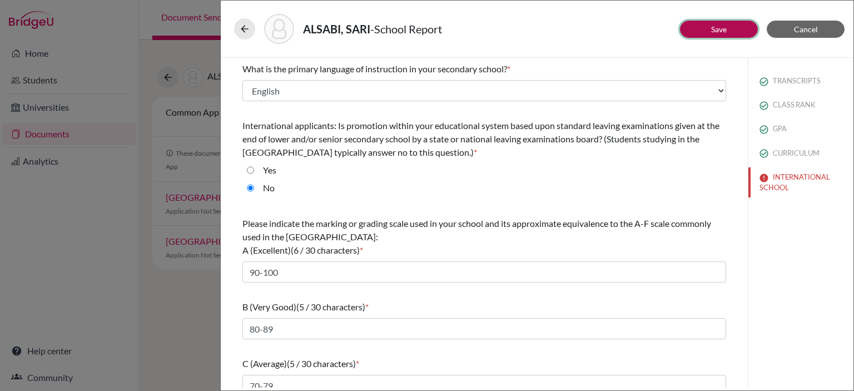
click at [726, 26] on link "Save" at bounding box center [719, 28] width 16 height 9
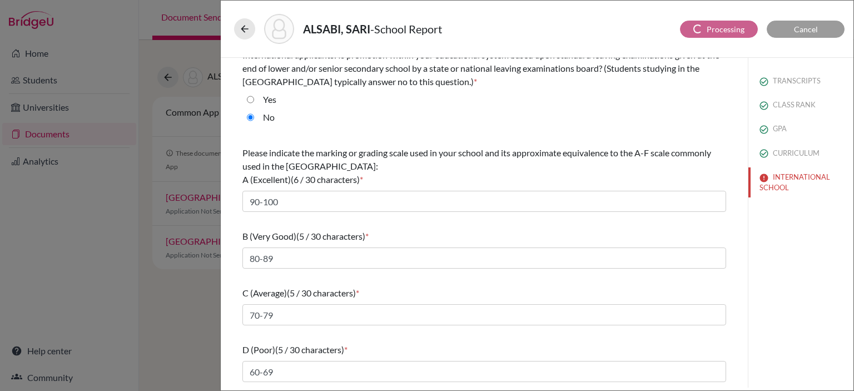
scroll to position [126, 0]
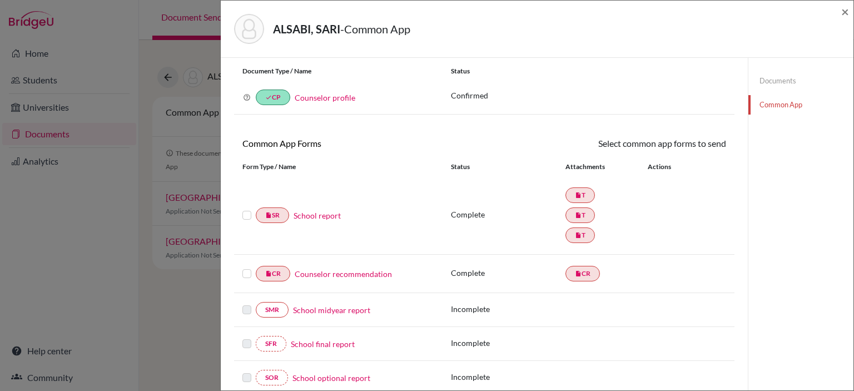
scroll to position [56, 0]
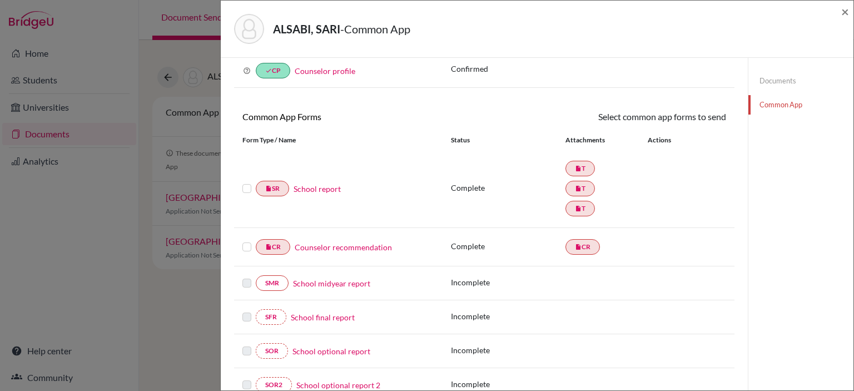
click at [354, 248] on link "Counselor recommendation" at bounding box center [343, 247] width 97 height 12
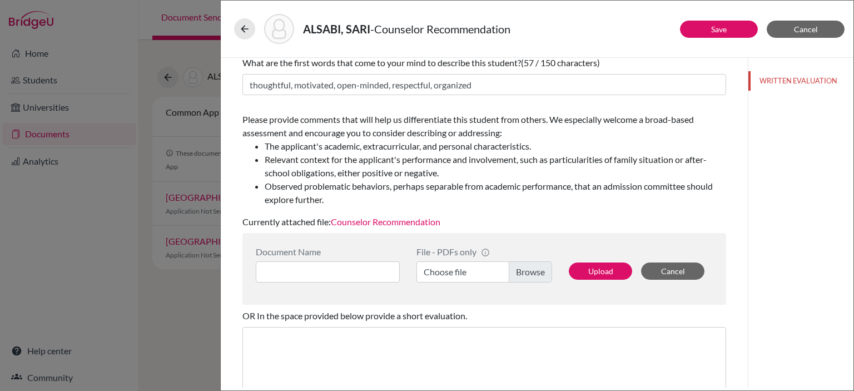
scroll to position [115, 0]
click at [417, 222] on link "Counselor Recommendation" at bounding box center [385, 222] width 109 height 11
click at [242, 26] on icon at bounding box center [244, 28] width 11 height 11
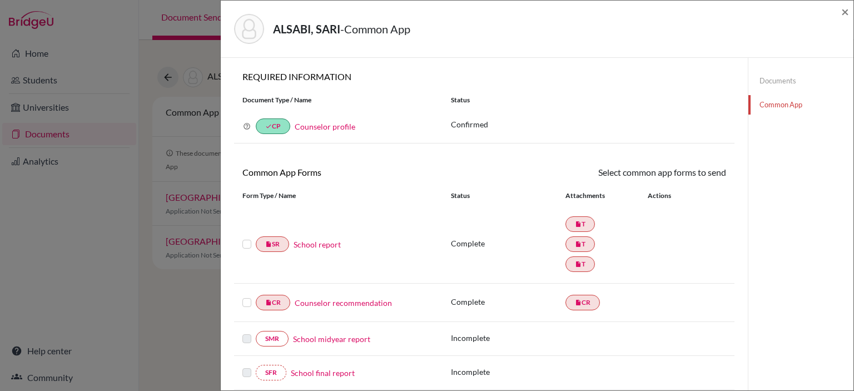
click at [320, 244] on link "School report" at bounding box center [316, 244] width 47 height 12
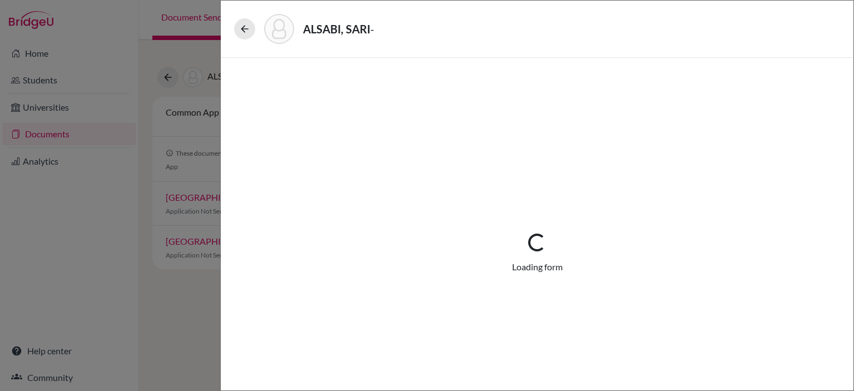
select select "3"
select select "685724"
select select "0"
select select "1"
select select "685722"
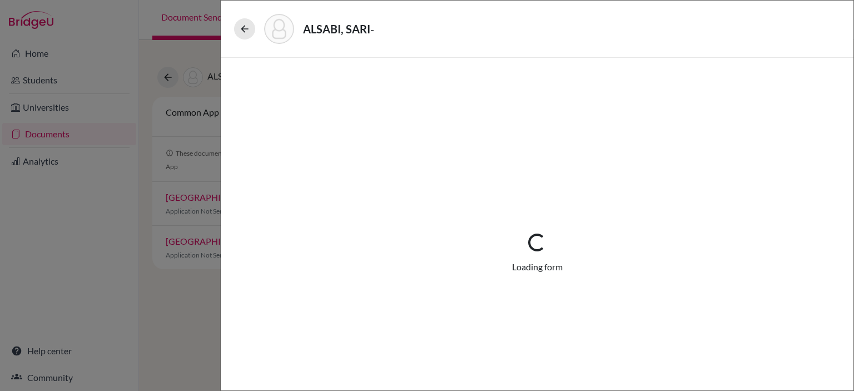
select select "685723"
select select "0"
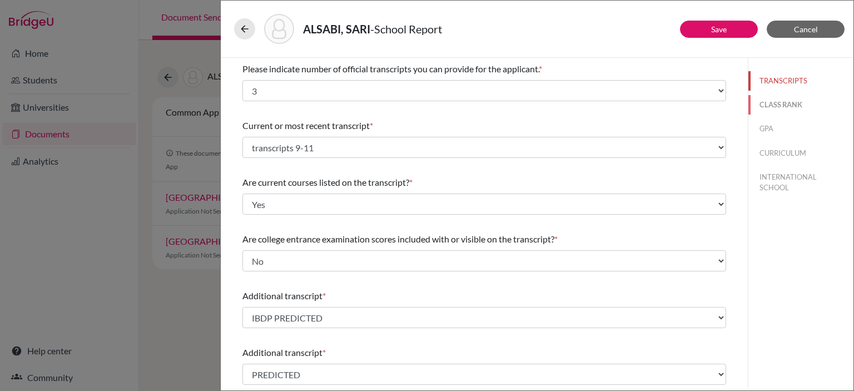
click at [768, 106] on button "CLASS RANK" at bounding box center [800, 104] width 105 height 19
select select "5"
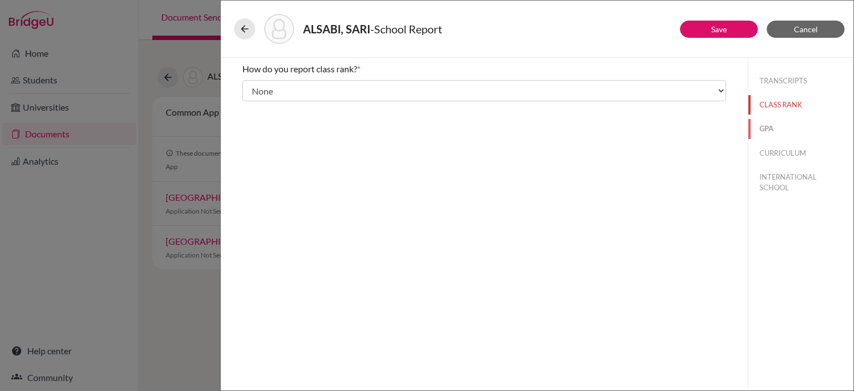
drag, startPoint x: 766, startPoint y: 133, endPoint x: 723, endPoint y: 122, distance: 45.2
click at [741, 130] on div "Save Cancel How do you report class rank? * Select... Exact Decile Quintile Qua…" at bounding box center [537, 223] width 633 height 330
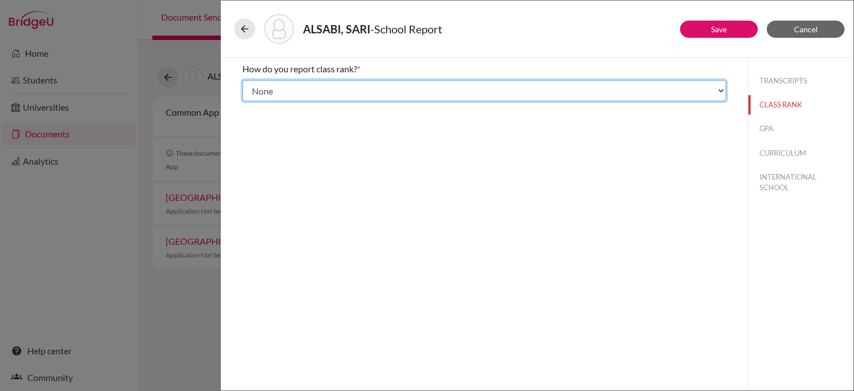
click at [670, 97] on select "Select... Exact Decile Quintile Quartile None" at bounding box center [484, 90] width 484 height 21
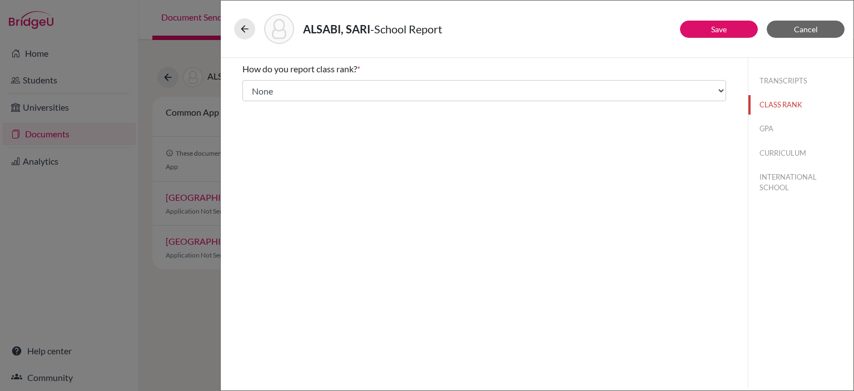
click at [679, 54] on div "ALSABI, SARI - School Report" at bounding box center [537, 29] width 633 height 57
click at [760, 130] on button "GPA" at bounding box center [800, 128] width 105 height 19
click at [771, 128] on button "GPA" at bounding box center [800, 128] width 105 height 19
click at [767, 131] on button "GPA" at bounding box center [800, 128] width 105 height 19
click at [770, 151] on button "CURRICULUM" at bounding box center [800, 152] width 105 height 19
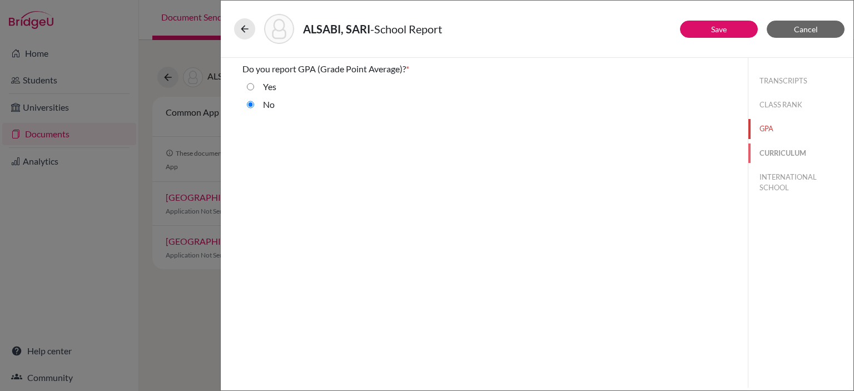
select select "4"
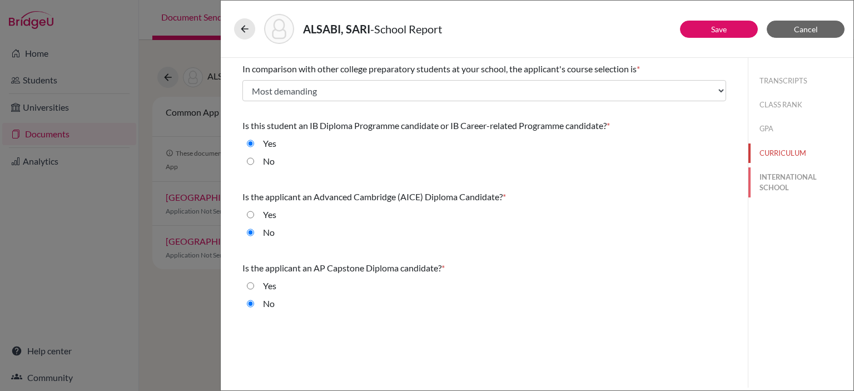
click at [772, 177] on button "INTERNATIONAL SCHOOL" at bounding box center [800, 182] width 105 height 30
radio input "true"
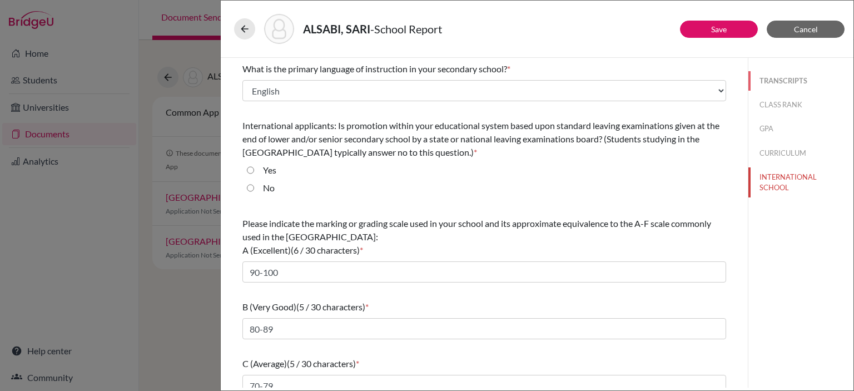
click at [785, 81] on button "TRANSCRIPTS" at bounding box center [800, 80] width 105 height 19
select select "3"
select select "0"
select select "685724"
select select "0"
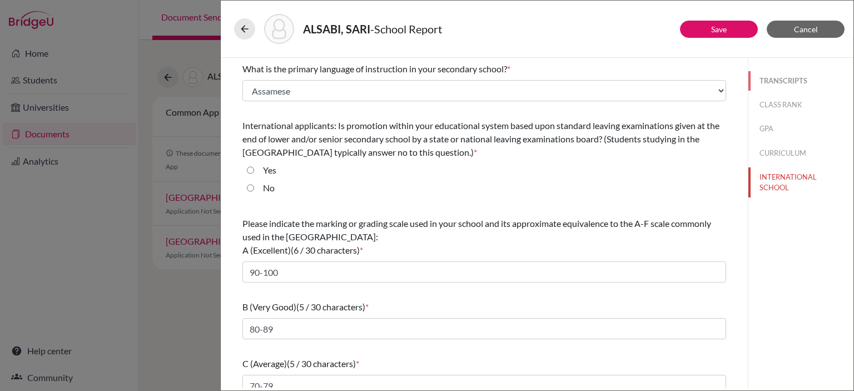
select select "1"
select select "685722"
select select "685723"
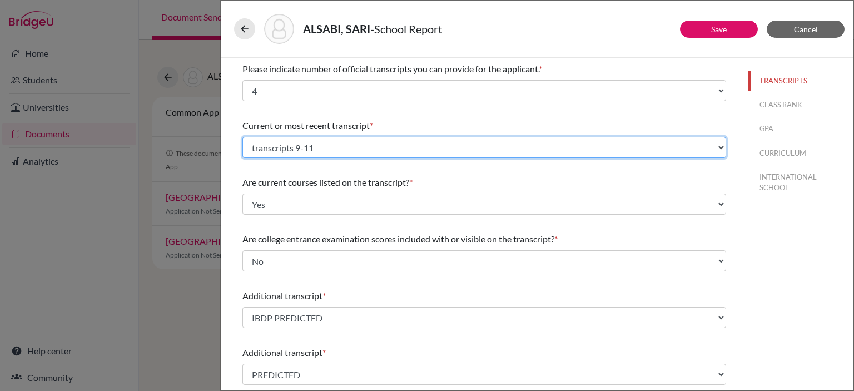
click at [340, 150] on select "Select existing document or upload a new one PREDICTED transcripts 9-11 IBDP PR…" at bounding box center [484, 147] width 484 height 21
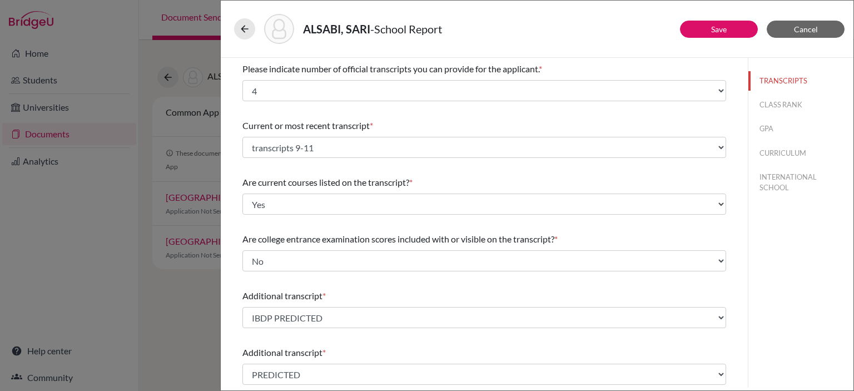
click at [515, 121] on div "Current or most recent transcript *" at bounding box center [484, 125] width 484 height 13
click at [724, 29] on link "Save" at bounding box center [719, 28] width 16 height 9
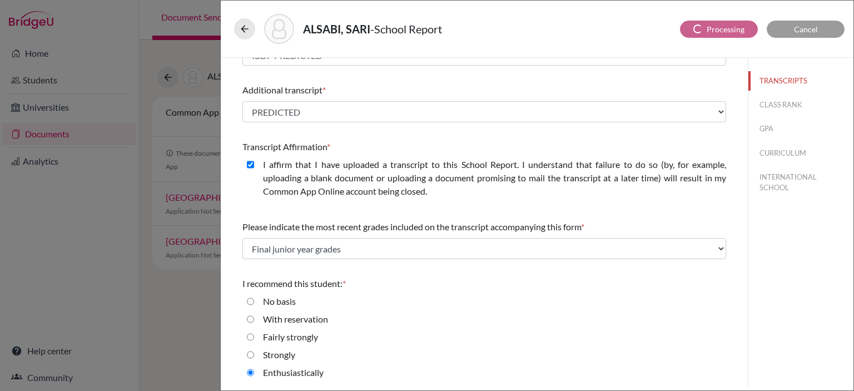
scroll to position [178, 0]
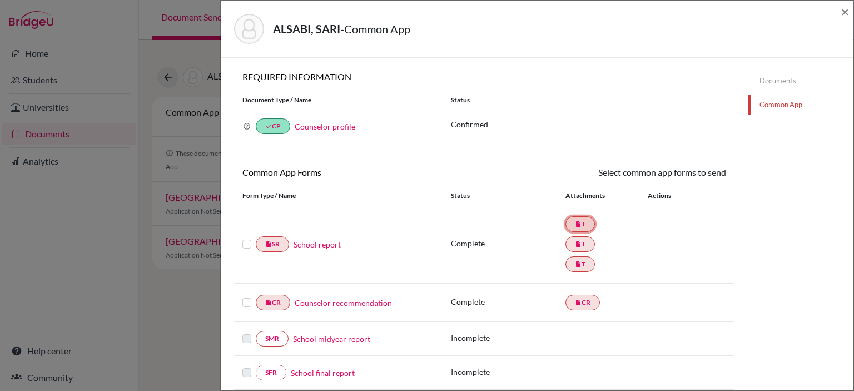
click at [582, 226] on link "insert_drive_file T" at bounding box center [579, 224] width 29 height 16
click at [576, 241] on icon "insert_drive_file" at bounding box center [578, 244] width 7 height 7
click at [575, 246] on icon "insert_drive_file" at bounding box center [578, 244] width 7 height 7
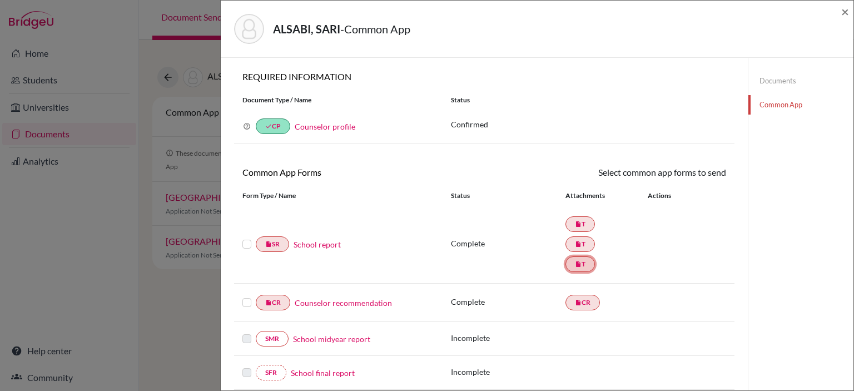
click at [567, 263] on link "insert_drive_file T" at bounding box center [579, 264] width 29 height 16
click at [579, 230] on link "insert_drive_file T" at bounding box center [579, 224] width 29 height 16
click at [575, 246] on icon "insert_drive_file" at bounding box center [578, 244] width 7 height 7
click at [572, 270] on link "insert_drive_file T" at bounding box center [579, 264] width 29 height 16
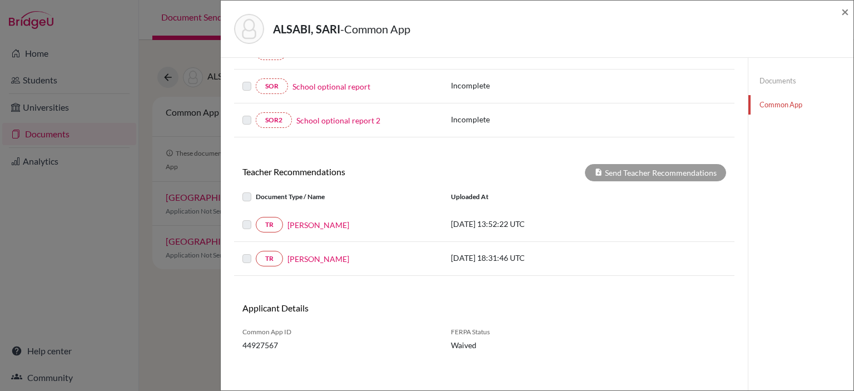
scroll to position [321, 0]
click at [256, 190] on label at bounding box center [256, 190] width 0 height 0
click at [249, 225] on div at bounding box center [248, 223] width 13 height 13
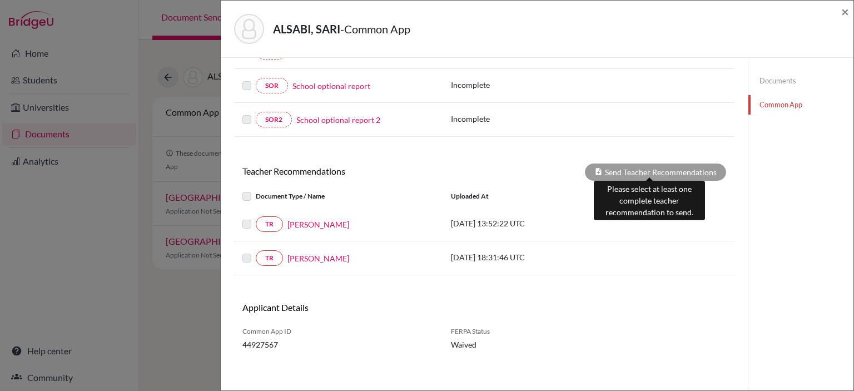
click at [637, 168] on div "Send Teacher Recommendations" at bounding box center [655, 171] width 141 height 17
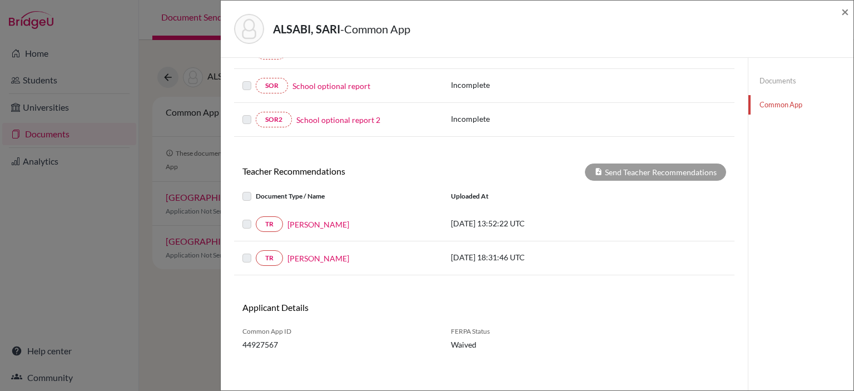
click at [256, 190] on label at bounding box center [256, 190] width 0 height 0
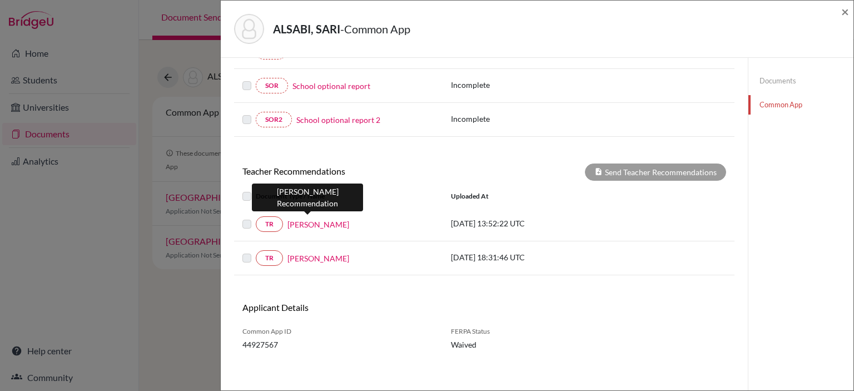
click at [322, 221] on link "Adam Rafidi" at bounding box center [318, 224] width 62 height 12
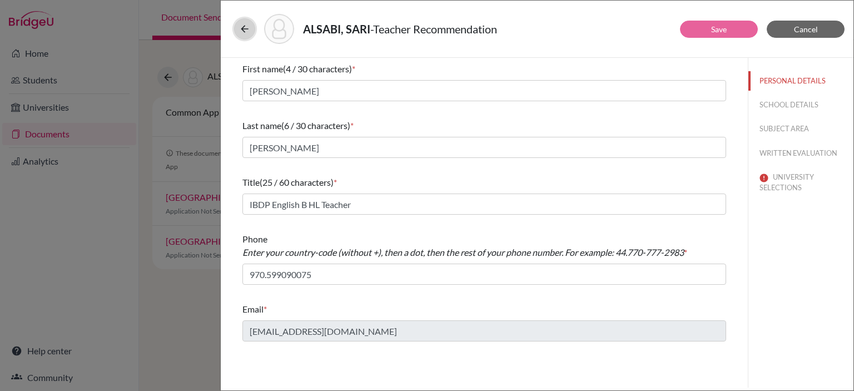
click at [237, 26] on button at bounding box center [244, 28] width 21 height 21
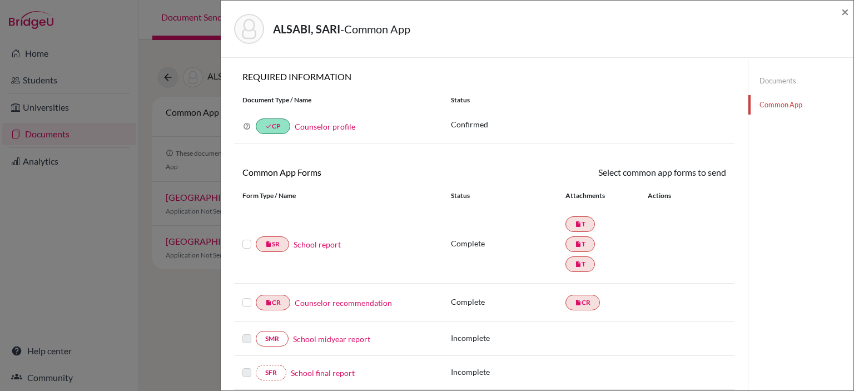
click at [183, 312] on div "ALSABI, SARI - Common App × × REQUIRED INFORMATION Document Type / Name Status …" at bounding box center [427, 195] width 854 height 391
click at [846, 12] on span "×" at bounding box center [845, 11] width 8 height 16
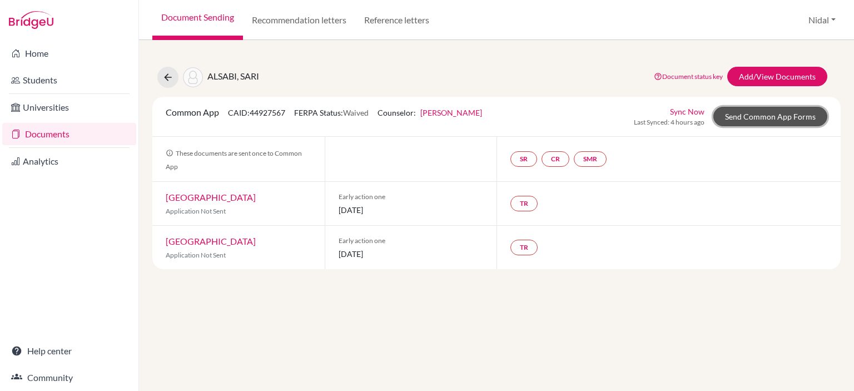
click at [770, 117] on link "Send Common App Forms" at bounding box center [770, 116] width 114 height 19
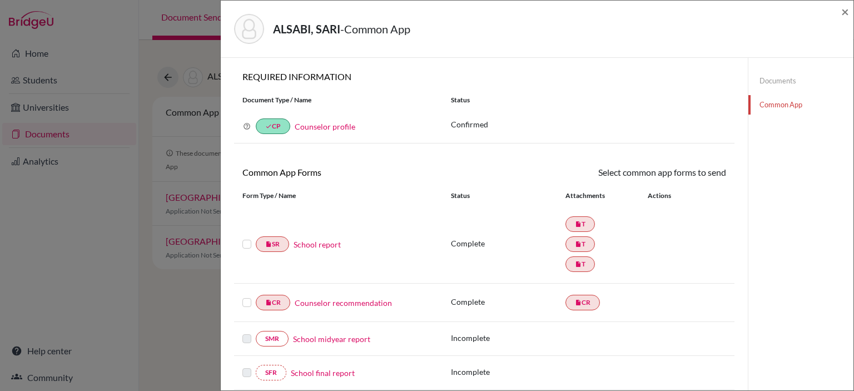
click at [249, 237] on label at bounding box center [246, 237] width 9 height 0
click at [0, 0] on input "checkbox" at bounding box center [0, 0] width 0 height 0
click at [248, 297] on label at bounding box center [246, 297] width 9 height 0
click at [0, 0] on input "checkbox" at bounding box center [0, 0] width 0 height 0
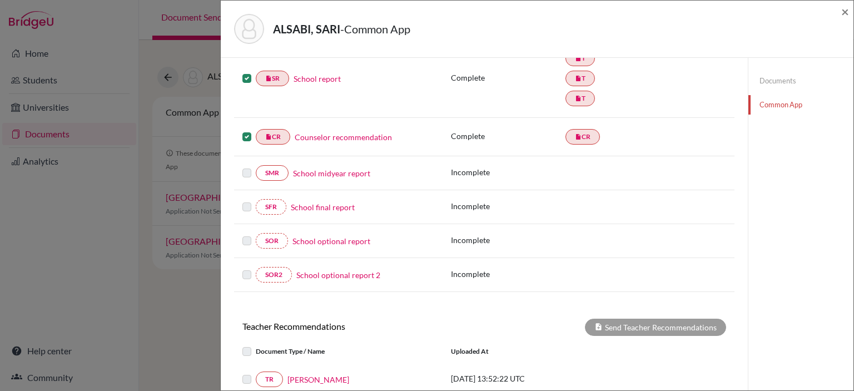
scroll to position [222, 0]
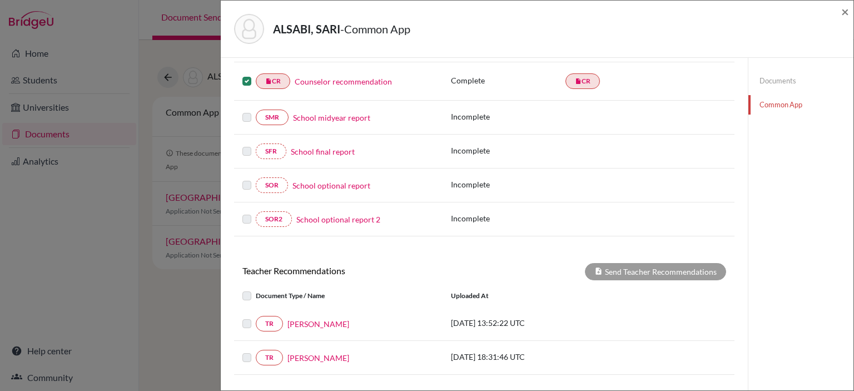
click at [256, 289] on label at bounding box center [256, 289] width 0 height 0
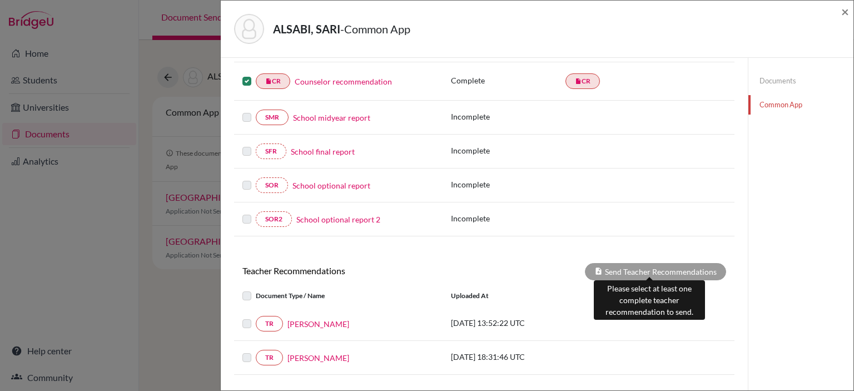
click at [606, 269] on div "Send Teacher Recommendations" at bounding box center [655, 271] width 141 height 17
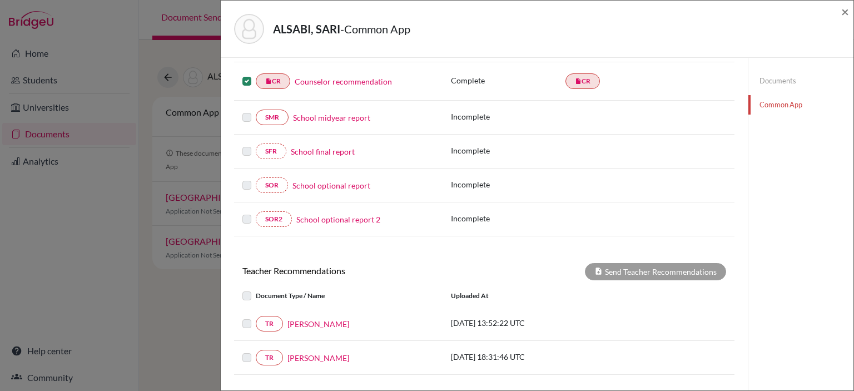
drag, startPoint x: 518, startPoint y: 320, endPoint x: 400, endPoint y: 323, distance: 118.4
click at [518, 320] on p "2025-09-12 13:52:22 UTC" at bounding box center [526, 323] width 150 height 12
click at [269, 317] on link "TR" at bounding box center [269, 324] width 27 height 16
click at [251, 320] on div at bounding box center [248, 323] width 13 height 13
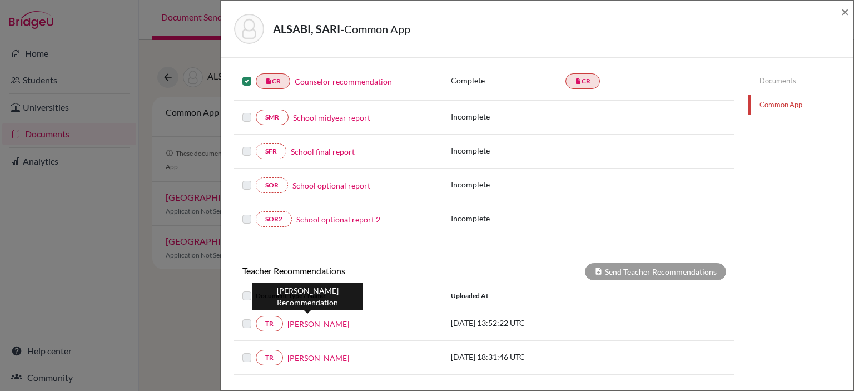
click at [296, 318] on link "Adam Rafidi" at bounding box center [318, 324] width 62 height 12
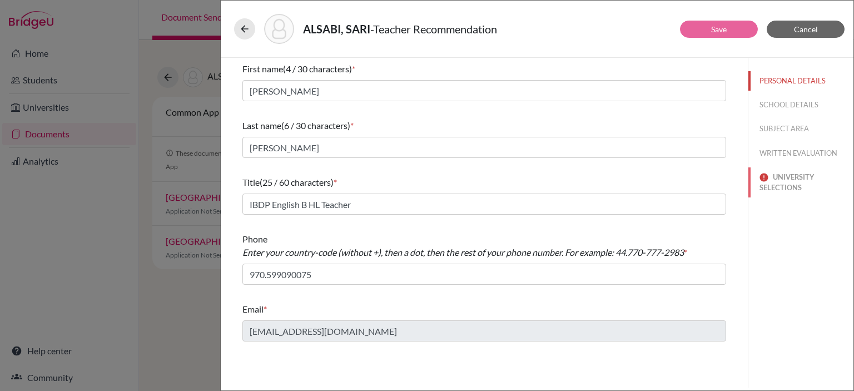
click at [781, 187] on button "UNIVERSITY SELECTIONS" at bounding box center [800, 182] width 105 height 30
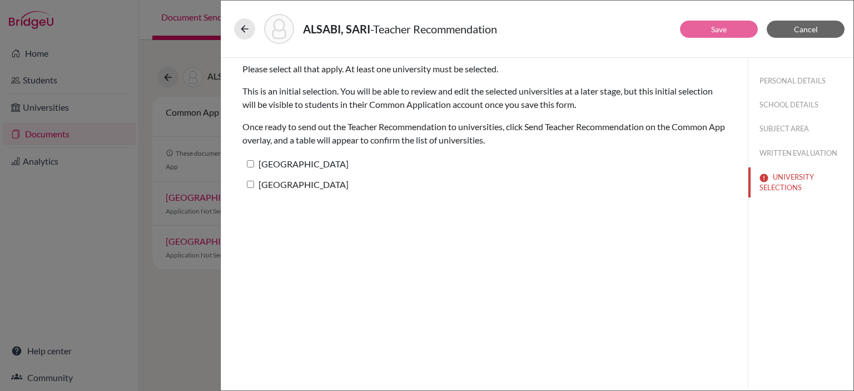
click at [252, 161] on input "Babson College" at bounding box center [250, 163] width 7 height 7
checkbox input "true"
click at [250, 182] on input "American University of Paris" at bounding box center [250, 184] width 7 height 7
checkbox input "true"
click at [690, 35] on button "Save" at bounding box center [719, 29] width 78 height 17
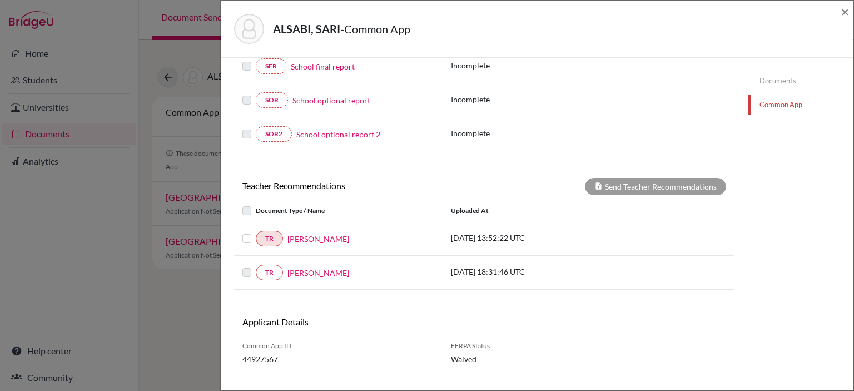
scroll to position [321, 0]
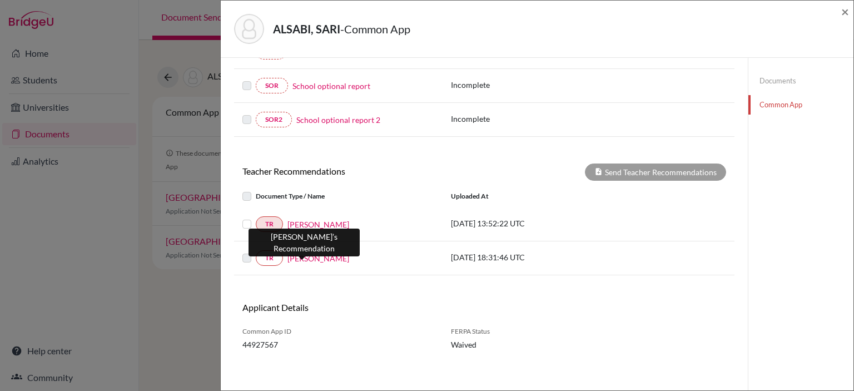
click at [303, 255] on link "Salem Izz" at bounding box center [318, 258] width 62 height 12
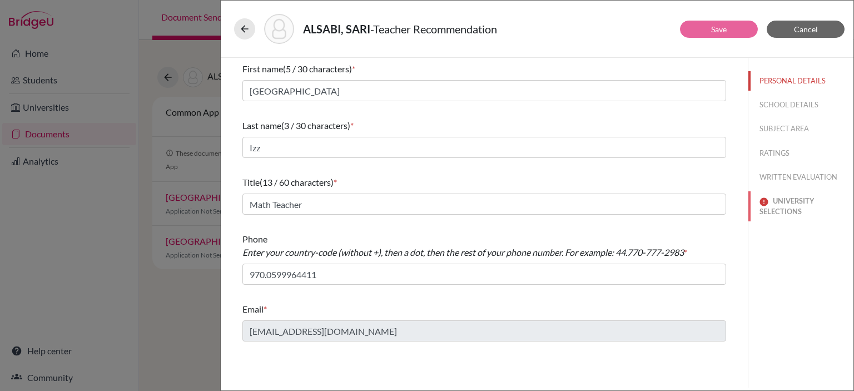
click at [793, 192] on button "UNIVERSITY SELECTIONS" at bounding box center [800, 206] width 105 height 30
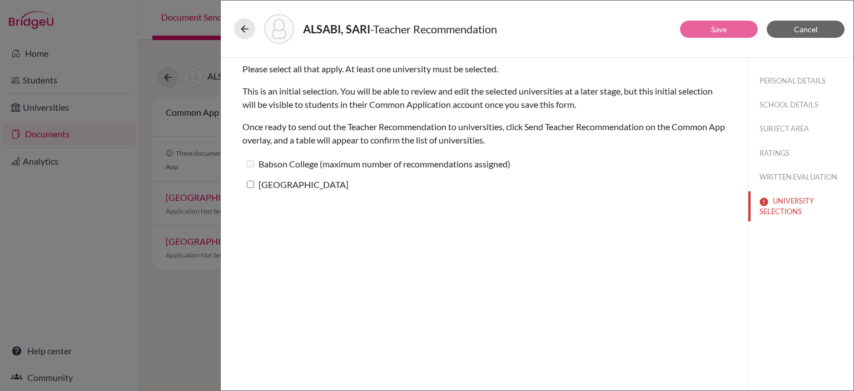
click at [252, 184] on input "American University of Paris" at bounding box center [250, 184] width 7 height 7
checkbox input "true"
click at [703, 24] on button "Save" at bounding box center [719, 29] width 78 height 17
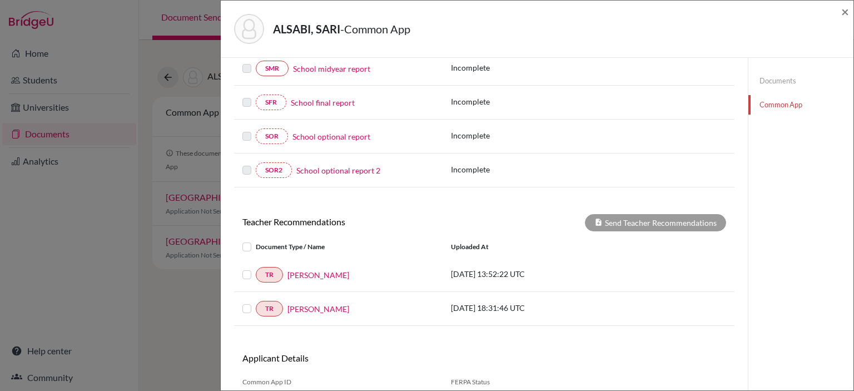
scroll to position [278, 0]
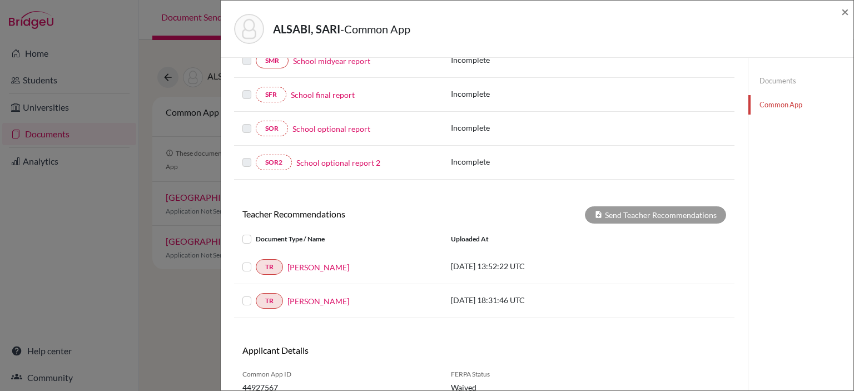
click at [256, 232] on label at bounding box center [256, 232] width 0 height 0
click at [0, 0] on input "checkbox" at bounding box center [0, 0] width 0 height 0
click at [256, 294] on label at bounding box center [256, 294] width 0 height 0
click at [0, 0] on input "checkbox" at bounding box center [0, 0] width 0 height 0
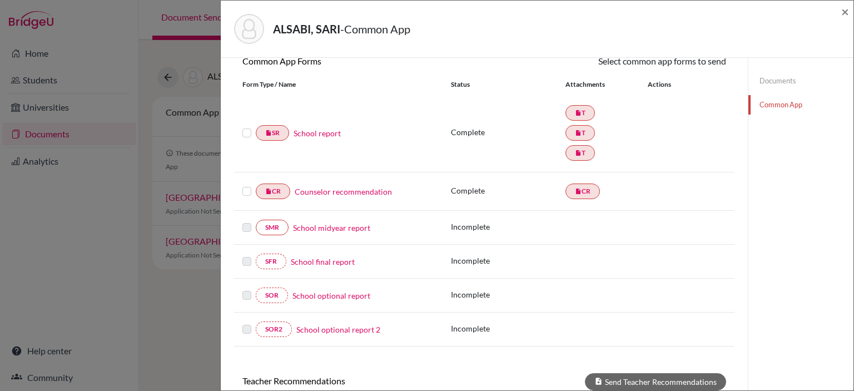
click at [249, 126] on label at bounding box center [246, 126] width 9 height 0
click at [0, 0] on input "checkbox" at bounding box center [0, 0] width 0 height 0
click at [245, 186] on label at bounding box center [246, 186] width 9 height 0
click at [0, 0] on input "checkbox" at bounding box center [0, 0] width 0 height 0
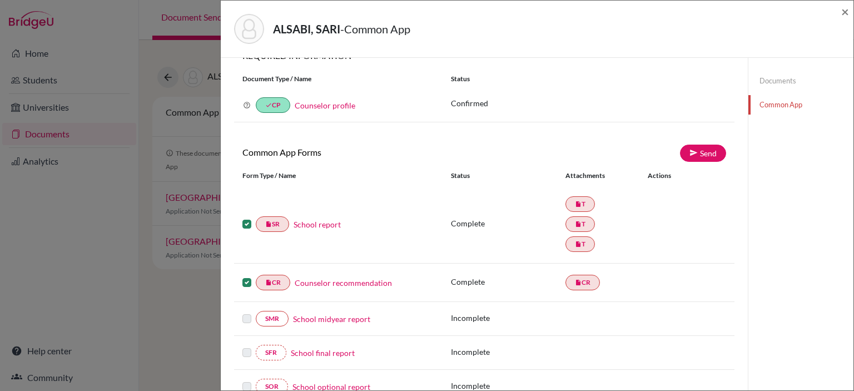
scroll to position [0, 0]
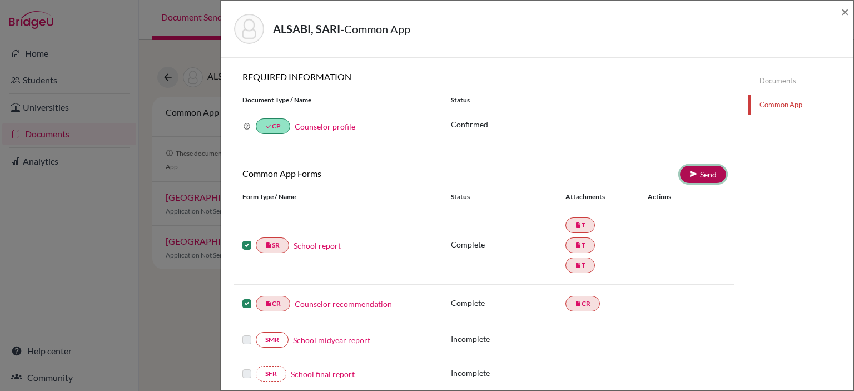
click at [703, 170] on link "Send" at bounding box center [703, 174] width 46 height 17
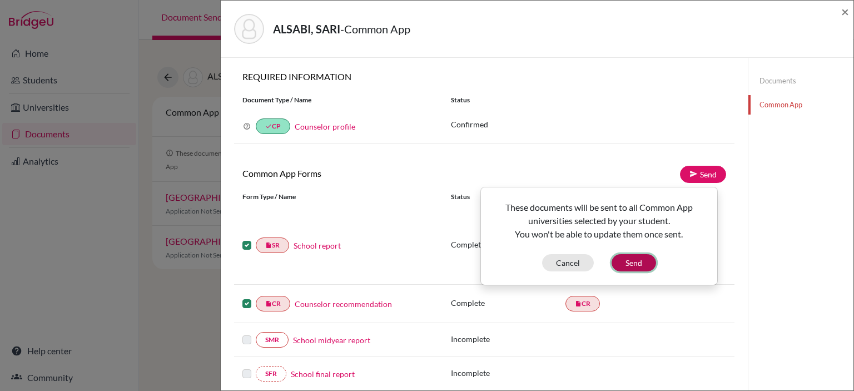
click at [629, 265] on button "Send" at bounding box center [633, 262] width 44 height 17
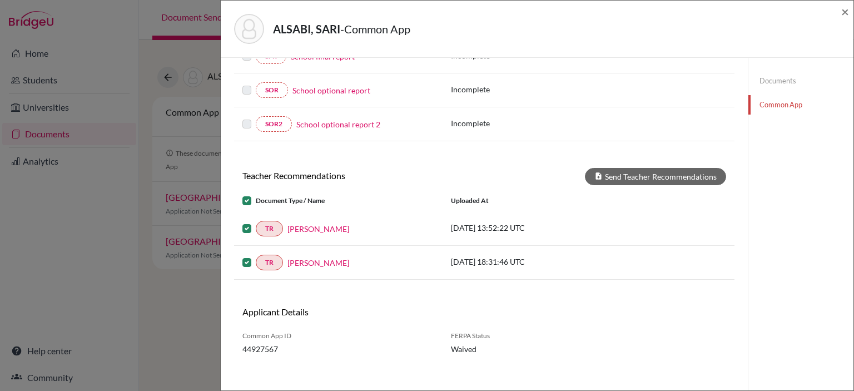
scroll to position [322, 0]
